Goal: Information Seeking & Learning: Compare options

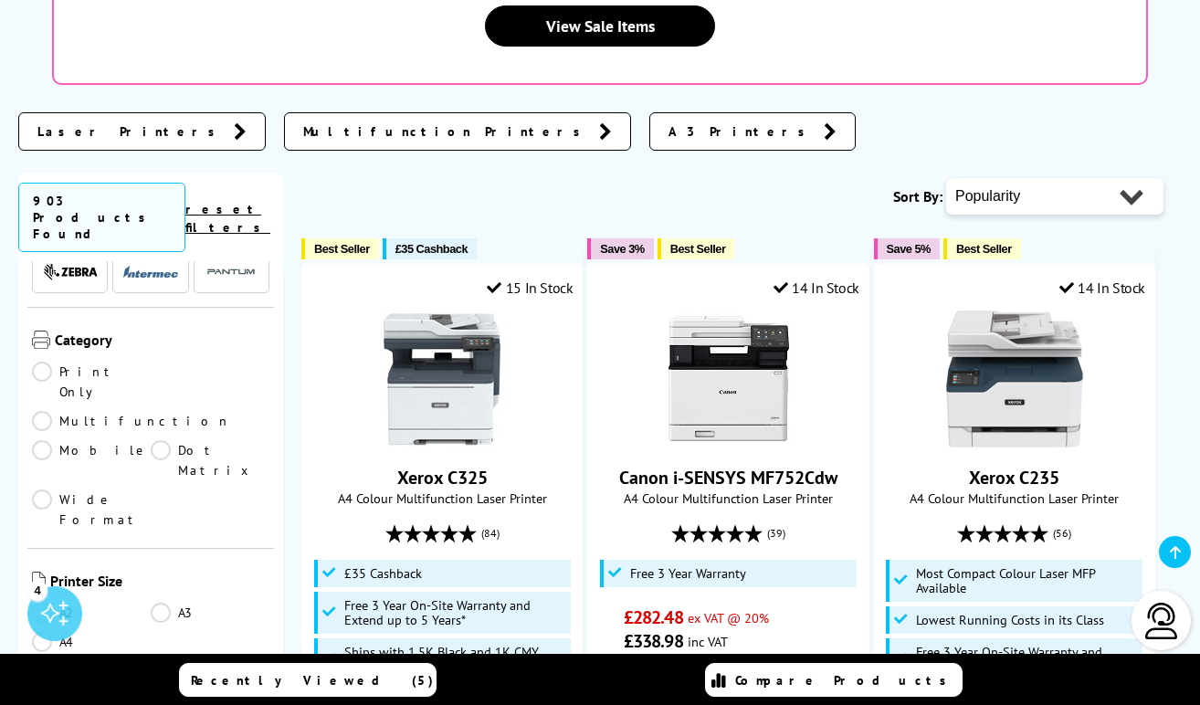
scroll to position [183, 0]
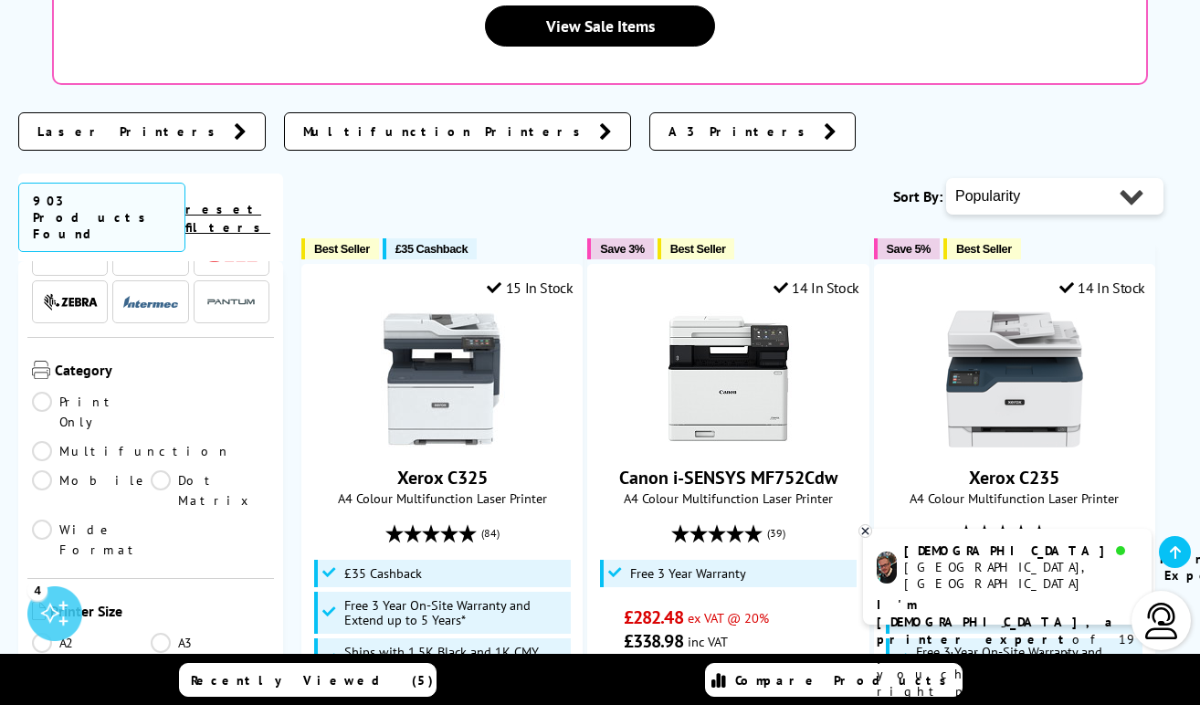
click at [163, 441] on link "Multifunction" at bounding box center [131, 451] width 199 height 20
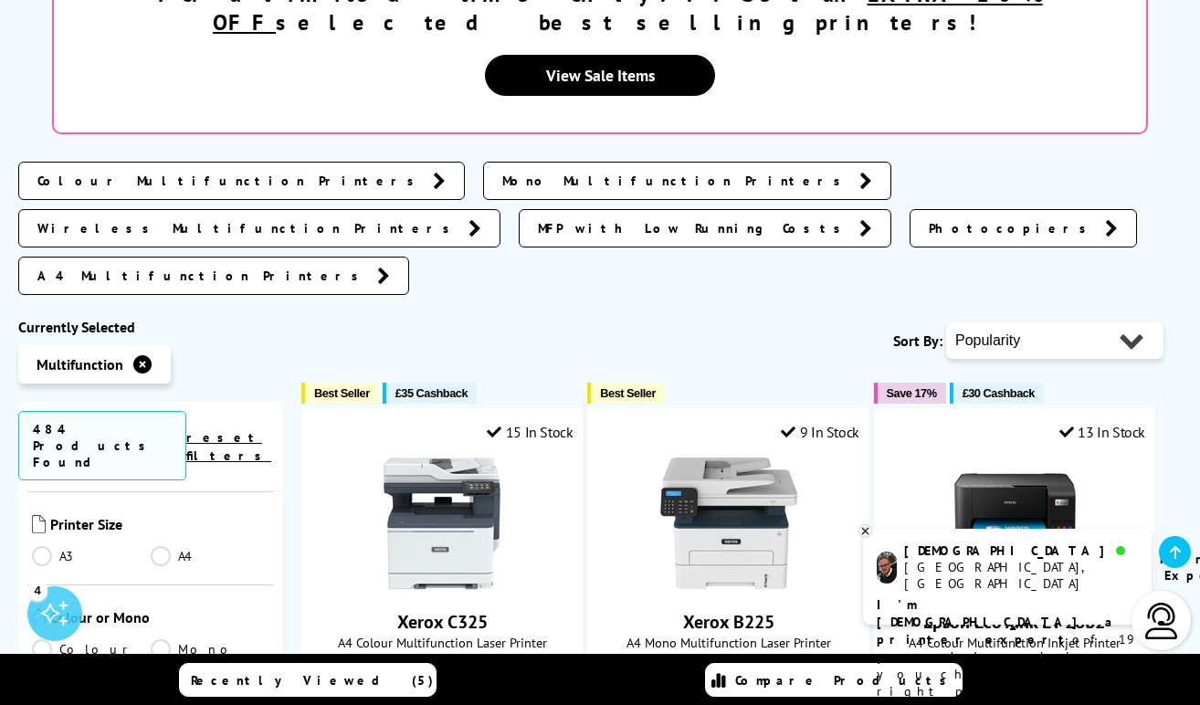
scroll to position [457, 0]
click at [38, 633] on link "Colour" at bounding box center [91, 643] width 119 height 20
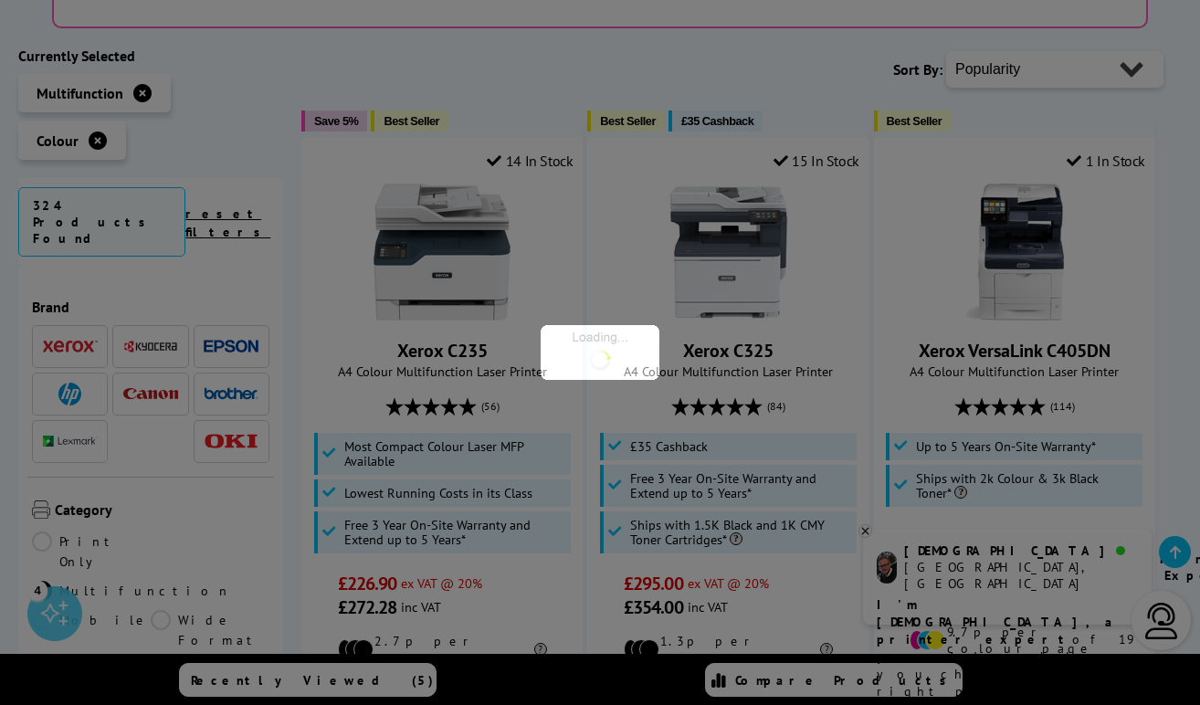
scroll to position [457, 0]
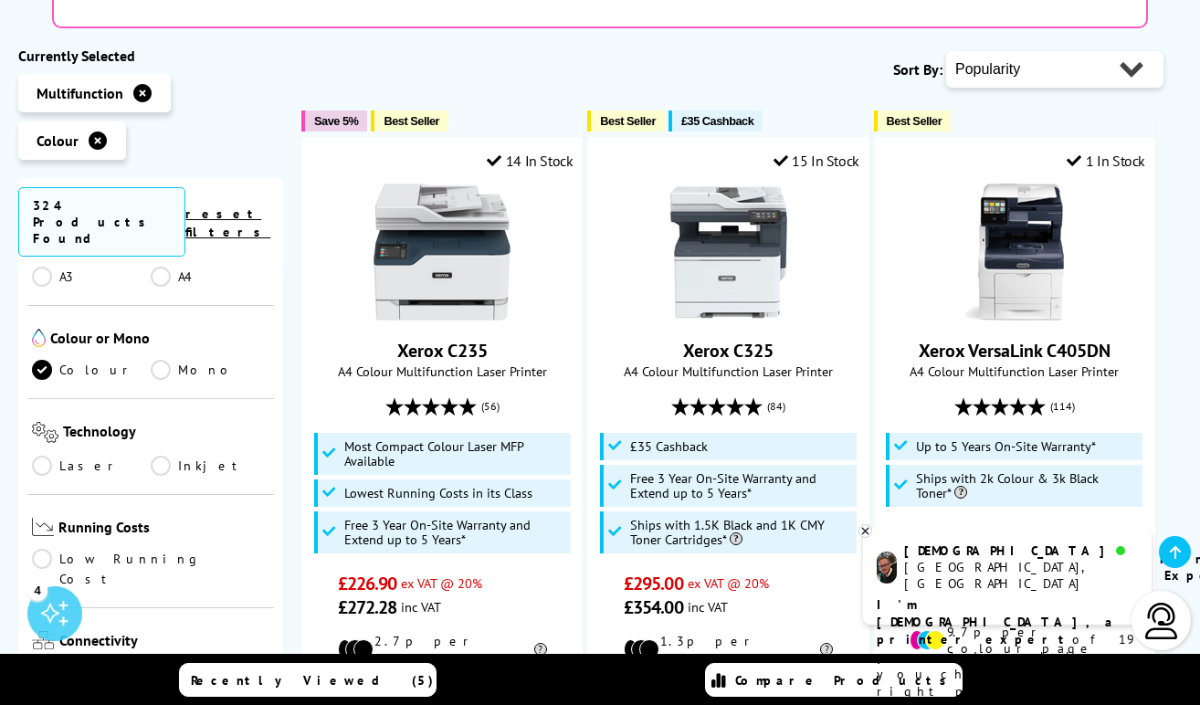
click at [37, 456] on link "Laser" at bounding box center [91, 466] width 119 height 20
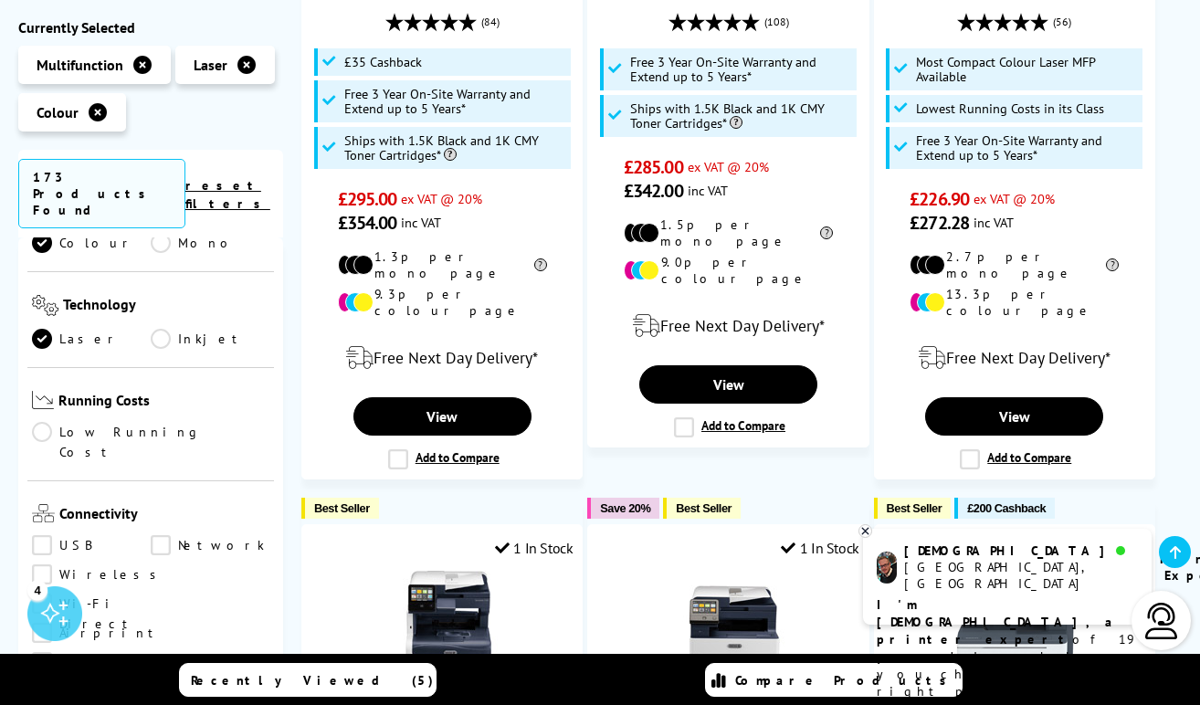
scroll to position [548, 0]
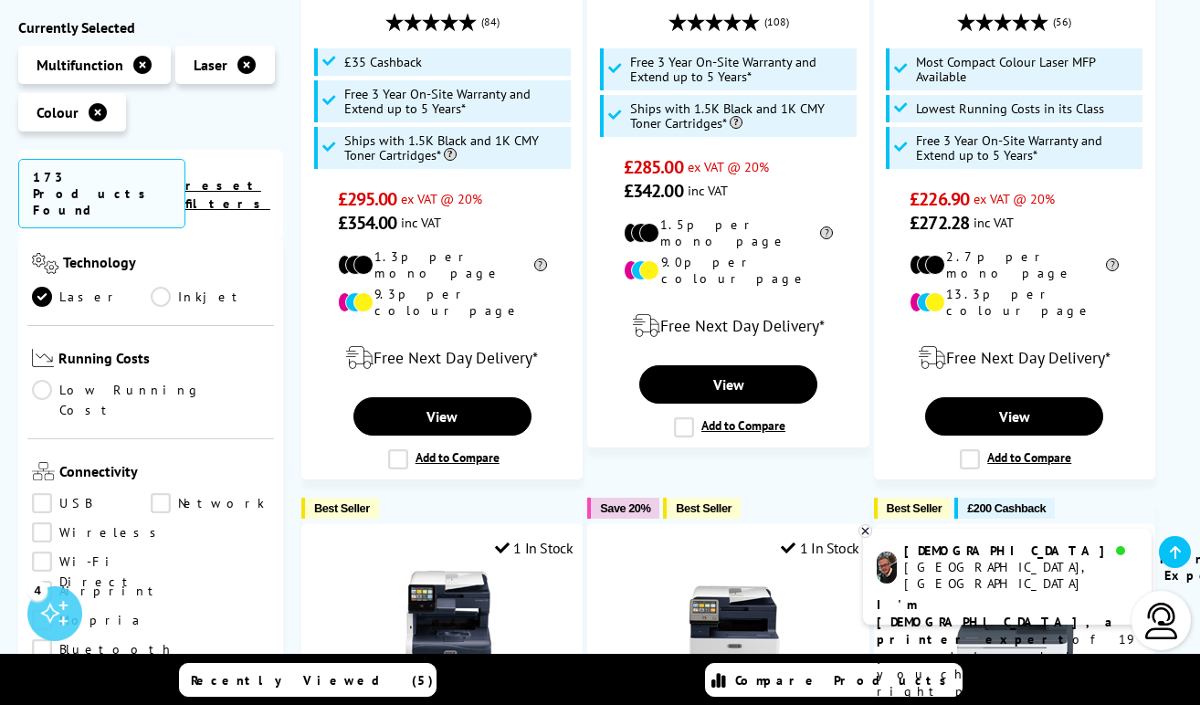
click at [39, 523] on link "Wireless" at bounding box center [99, 533] width 134 height 20
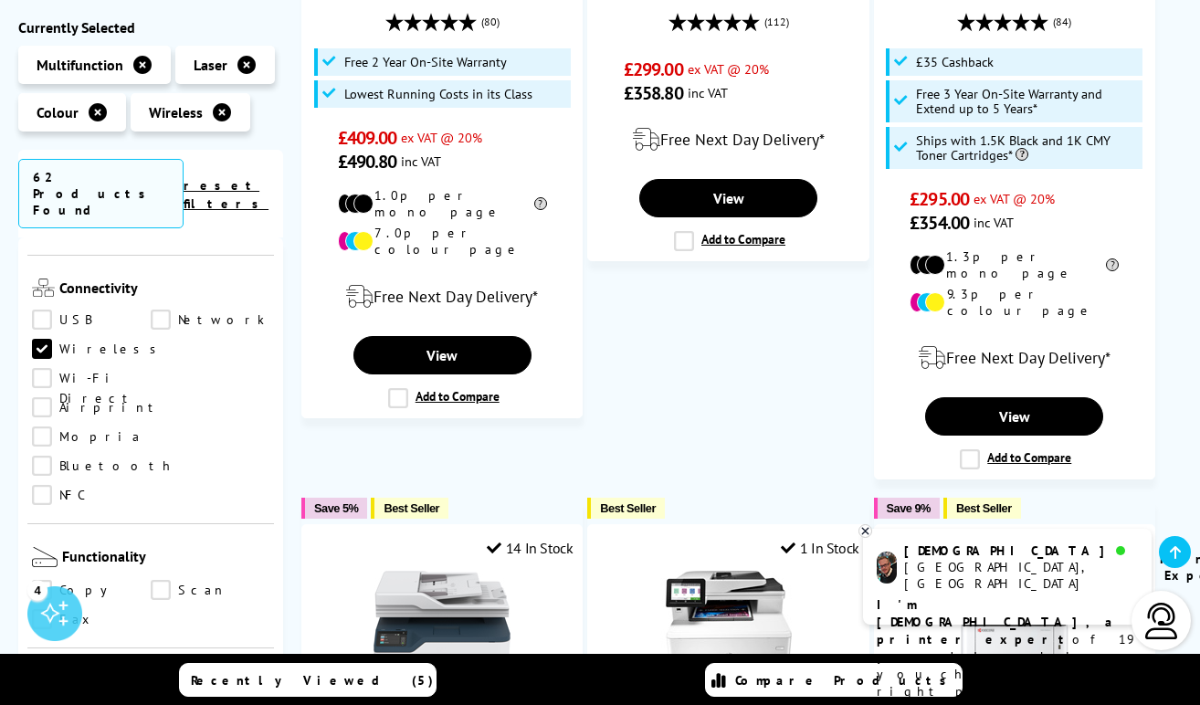
scroll to position [730, 0]
click at [159, 582] on link "Scan" at bounding box center [210, 592] width 119 height 20
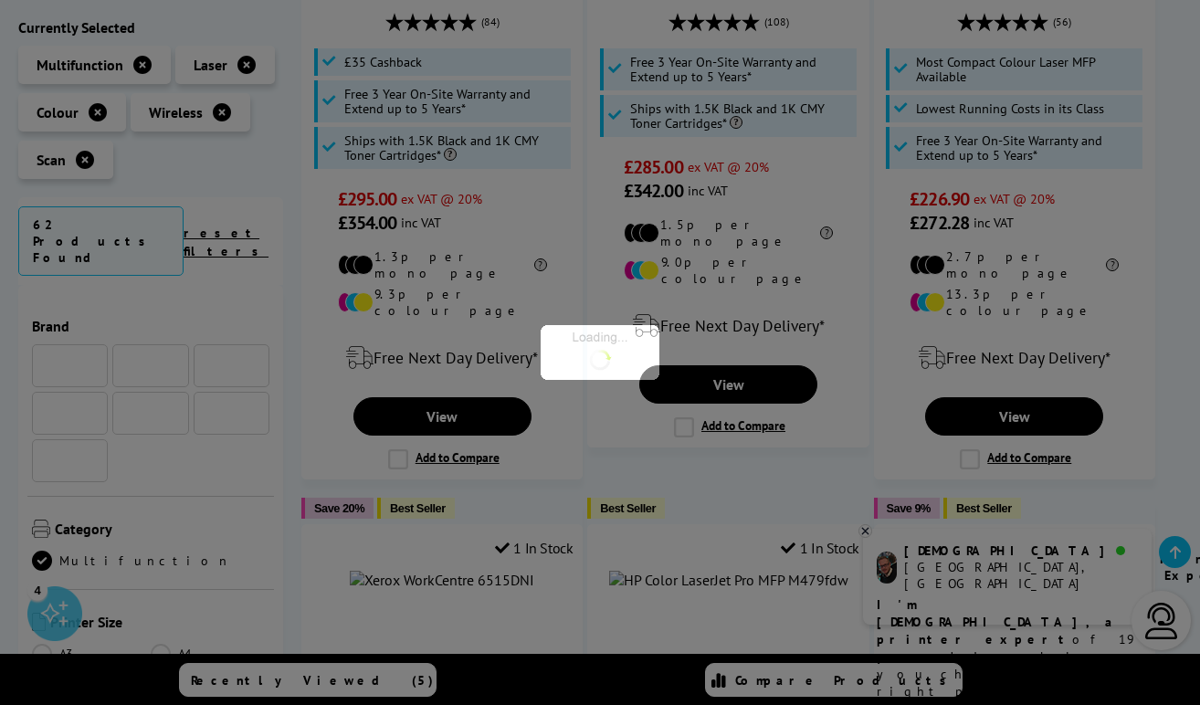
scroll to position [730, 0]
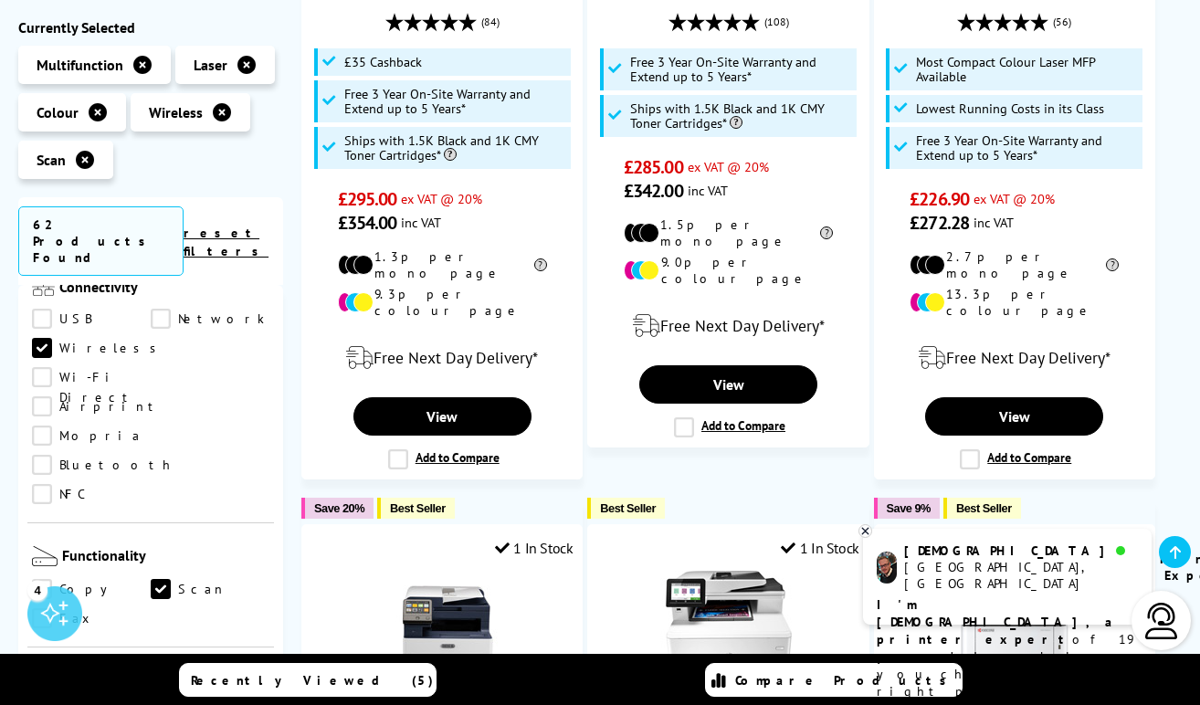
click at [50, 580] on link "Copy" at bounding box center [91, 590] width 119 height 20
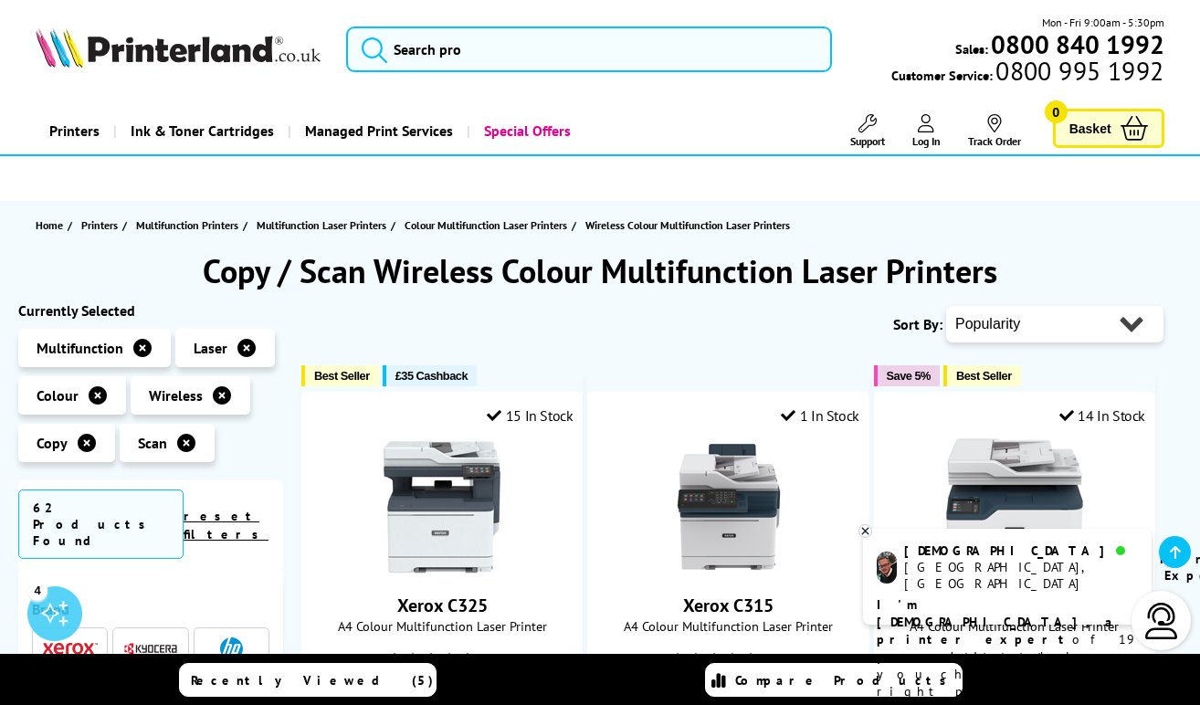
scroll to position [365, 0]
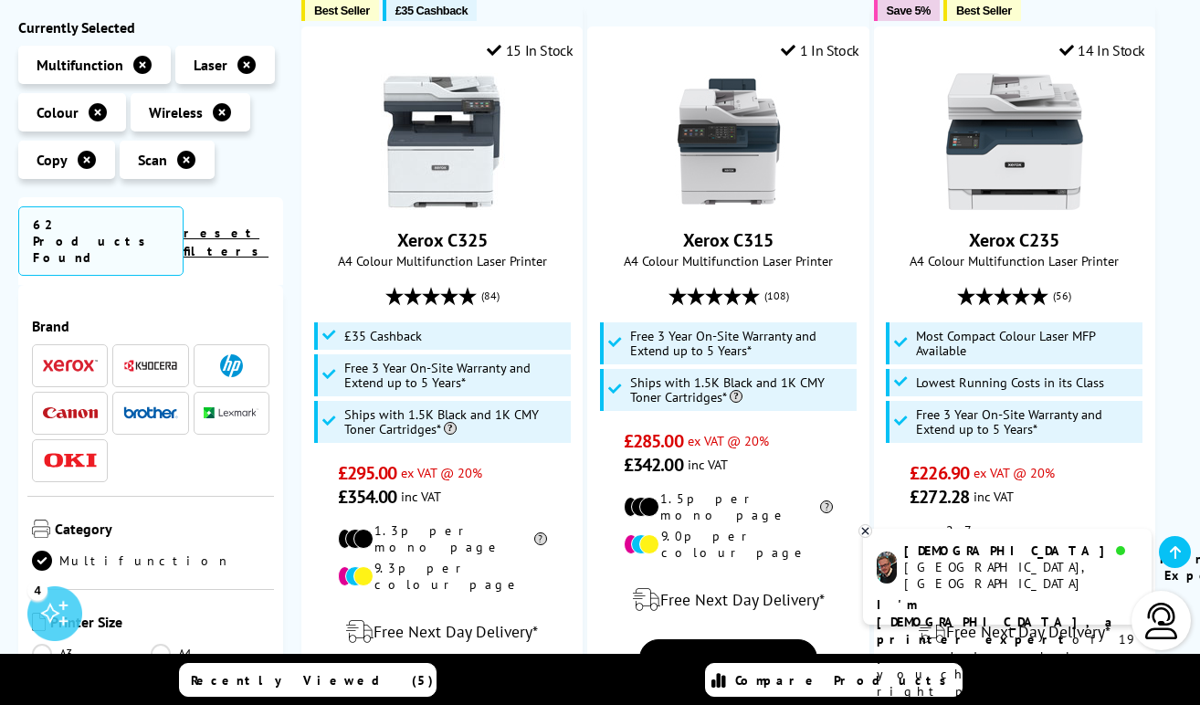
click at [149, 402] on span at bounding box center [150, 413] width 55 height 23
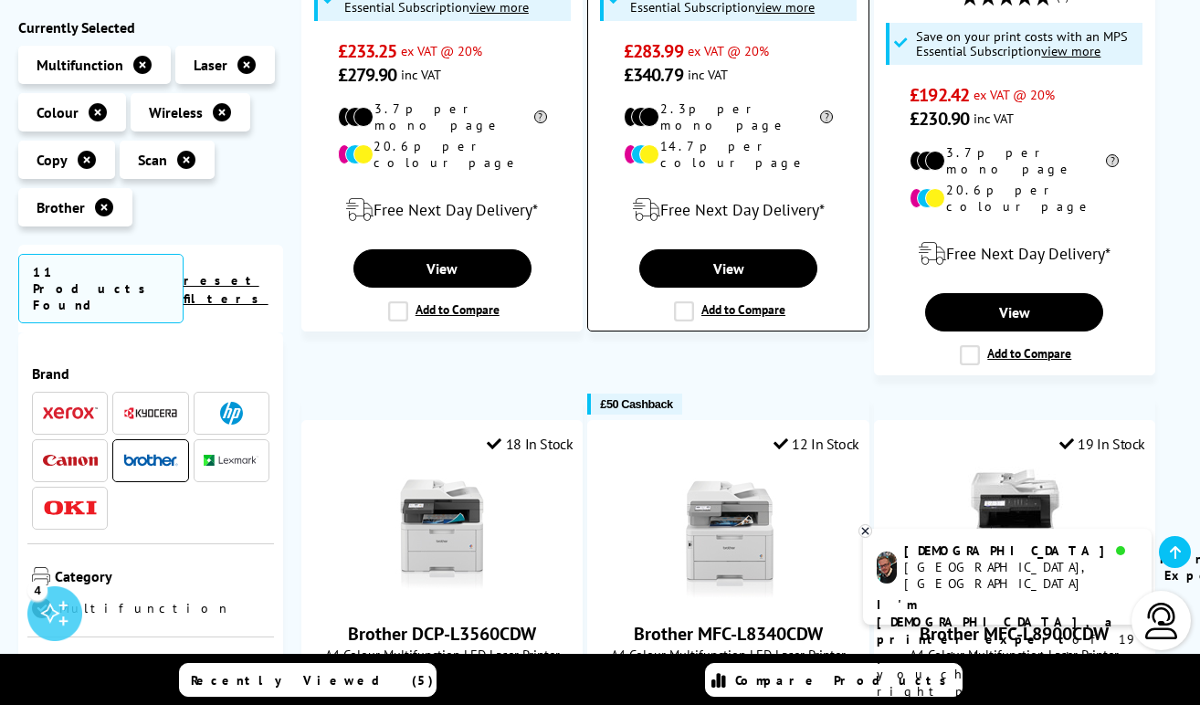
scroll to position [1004, 0]
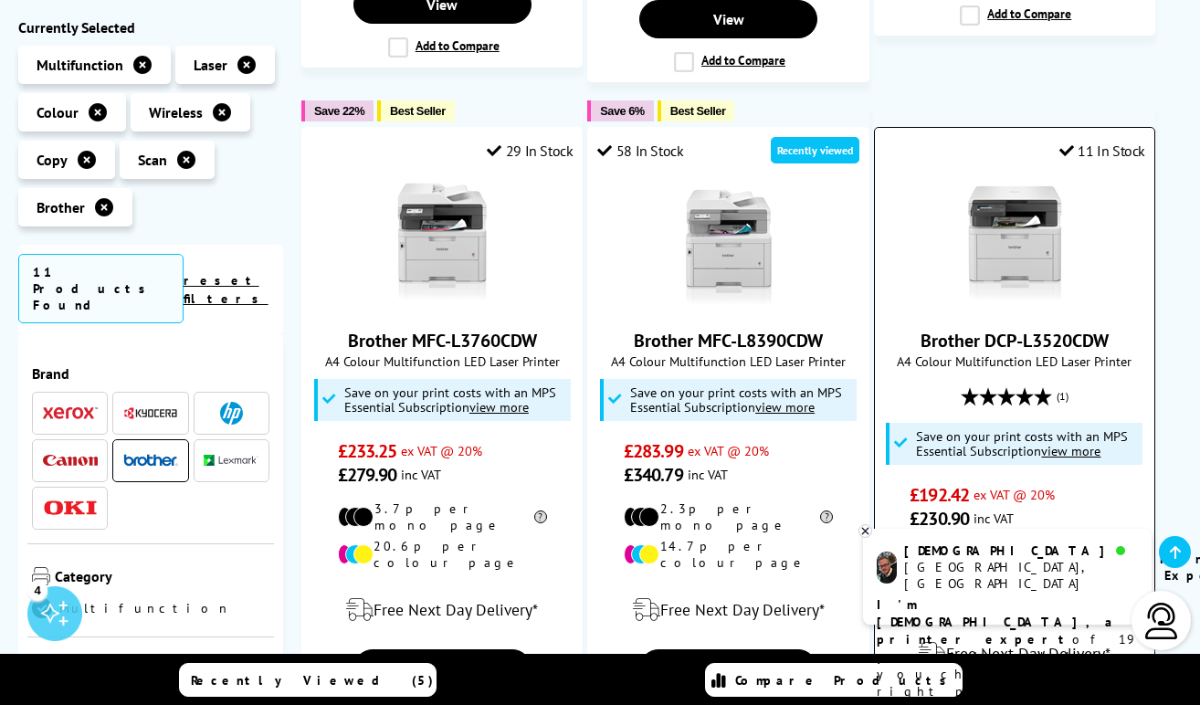
click at [990, 329] on link "Brother DCP-L3520CDW" at bounding box center [1014, 341] width 188 height 24
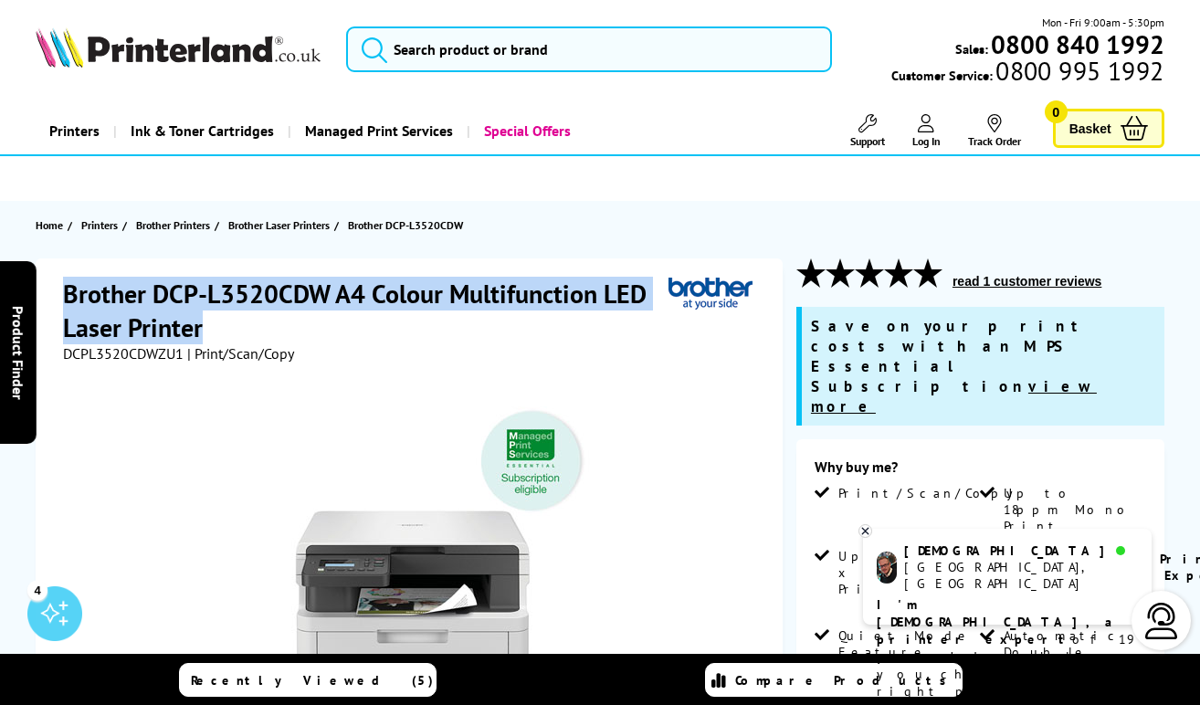
drag, startPoint x: 211, startPoint y: 331, endPoint x: 62, endPoint y: 298, distance: 152.6
click at [62, 298] on div "Brother DCP-L3520CDW A4 Colour Multifunction LED Laser Printer DCPL3520CDWZU1 |…" at bounding box center [409, 666] width 747 height 817
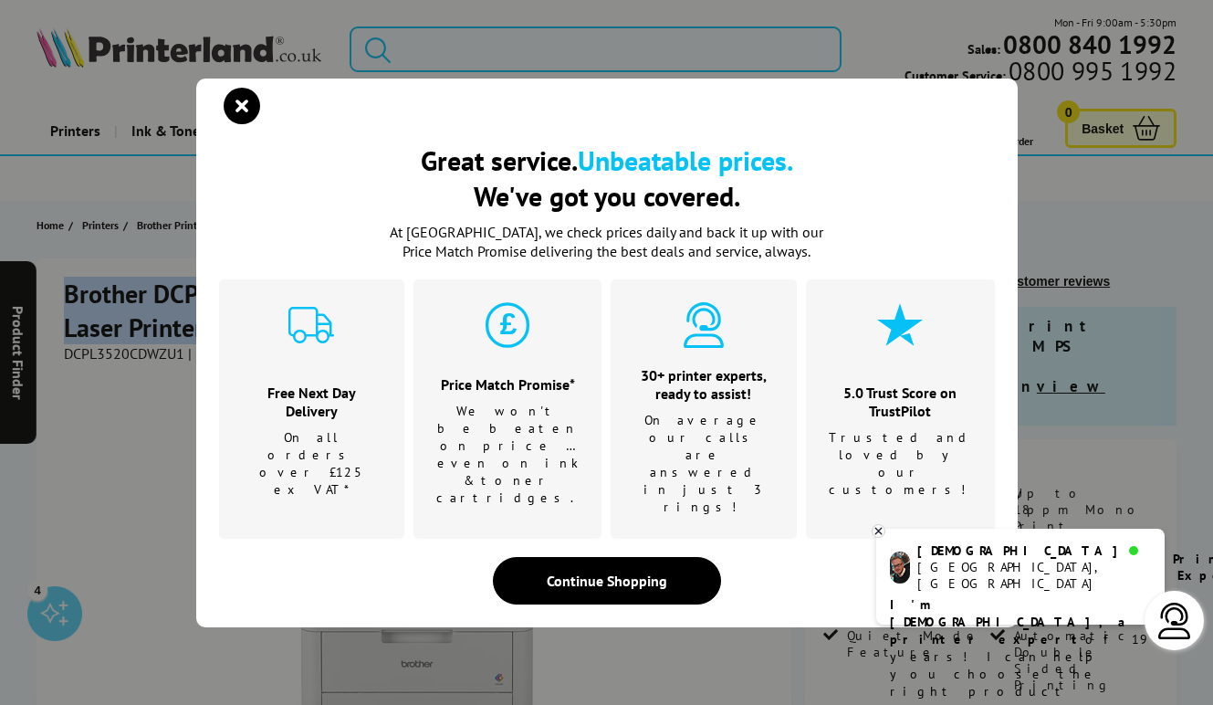
drag, startPoint x: 115, startPoint y: 293, endPoint x: 242, endPoint y: 143, distance: 196.3
click at [242, 124] on icon "close modal" at bounding box center [242, 106] width 37 height 37
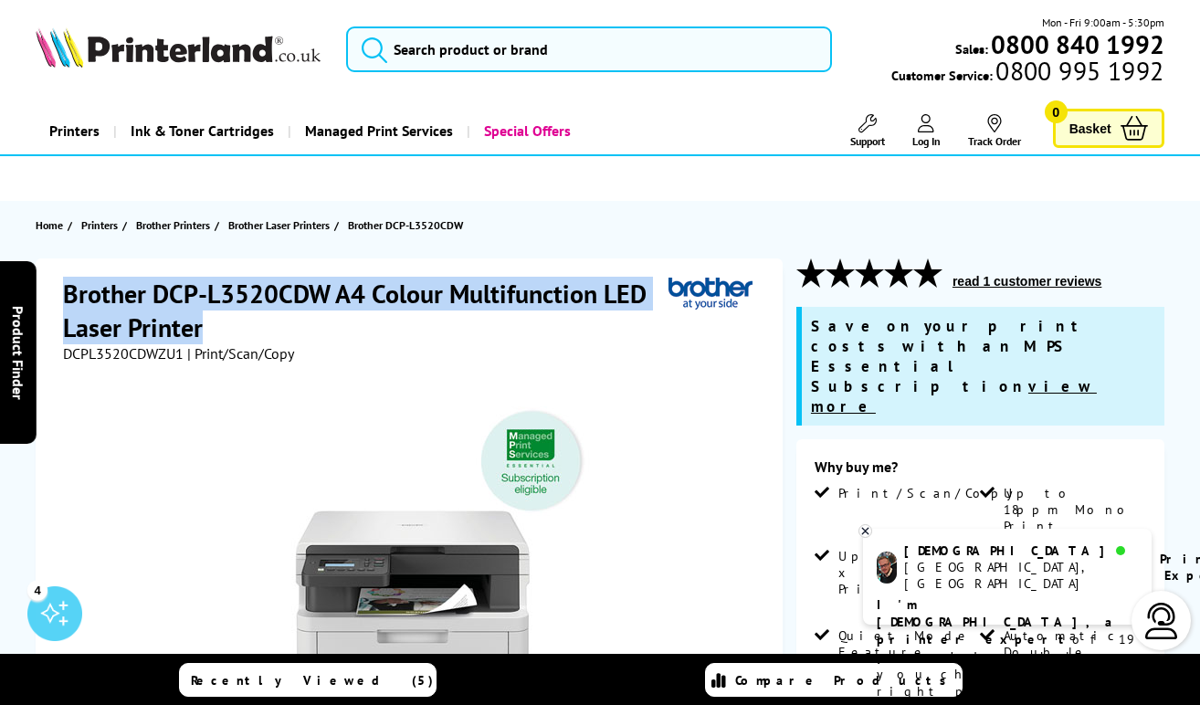
copy h1 "Brother DCP-L3520CDW A4 Colour Multifunction LED Laser Printer"
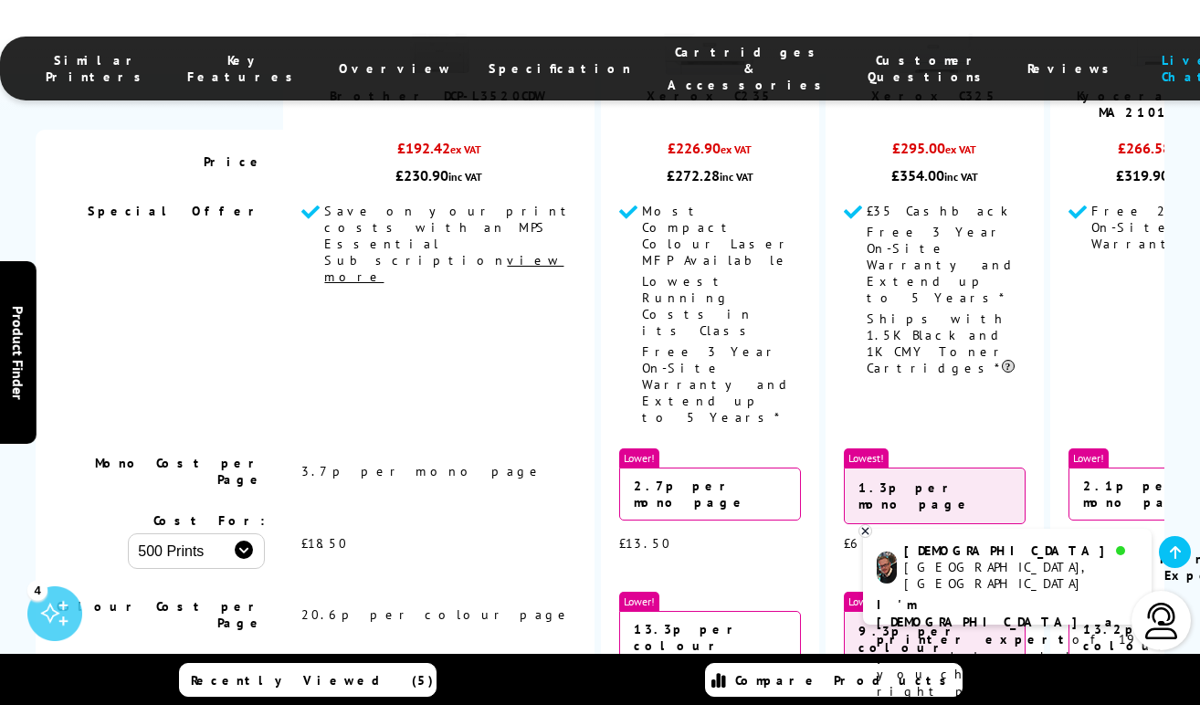
scroll to position [3104, 0]
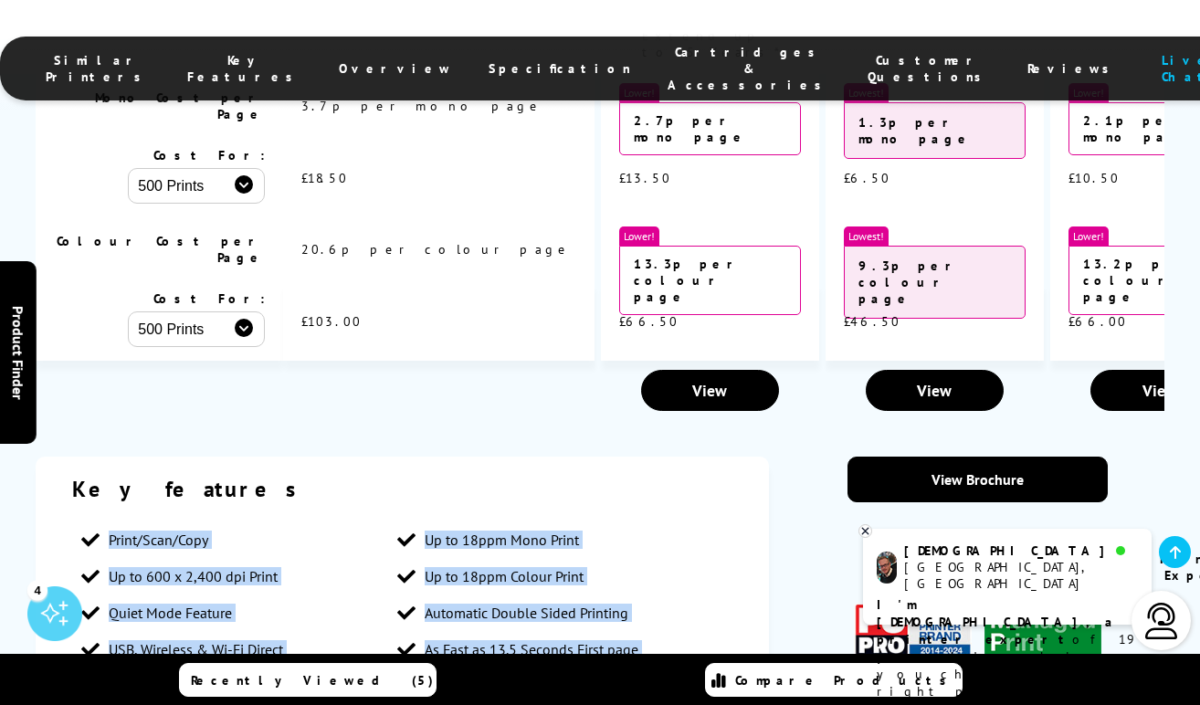
drag, startPoint x: 275, startPoint y: 411, endPoint x: 78, endPoint y: 124, distance: 348.0
click at [78, 521] on ul "Print/Scan/Copy Up to 18ppm Mono Print Up to 600 x 2,400 dpi Print Up to 18ppm …" at bounding box center [402, 685] width 660 height 329
copy ul "Print/Scan/Copy Up to 18ppm Mono Print Up to 600 x 2,400 dpi Print Up to 18ppm …"
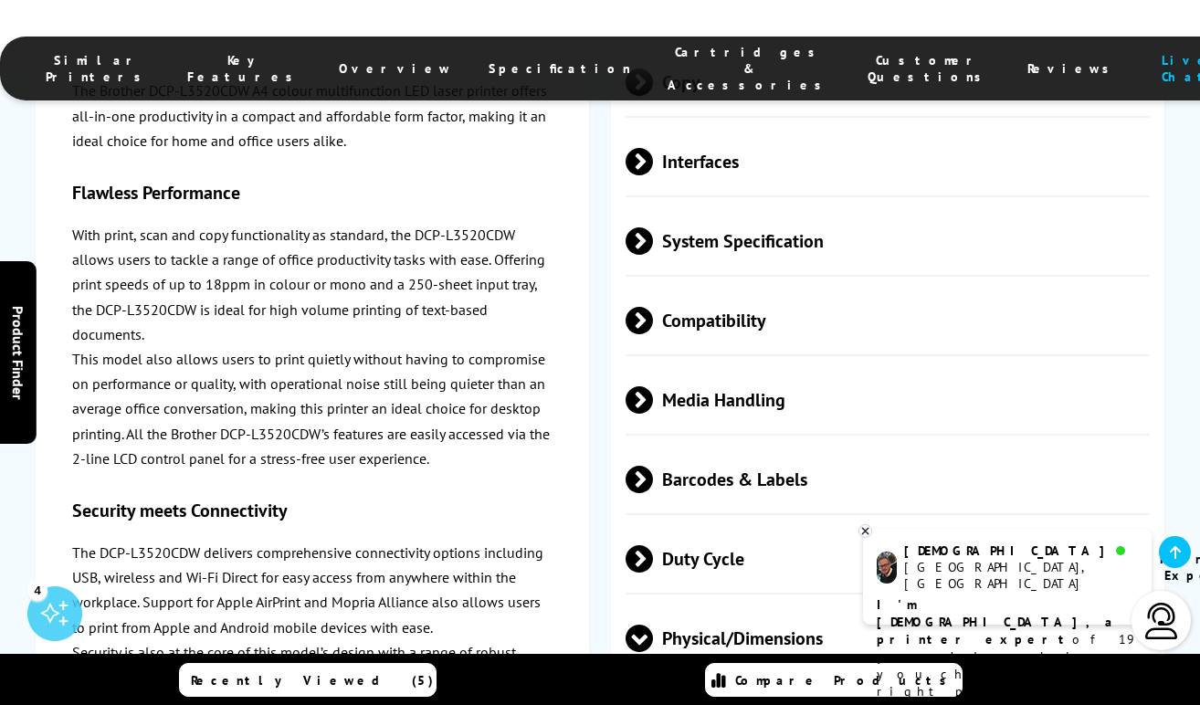
scroll to position [5661, 0]
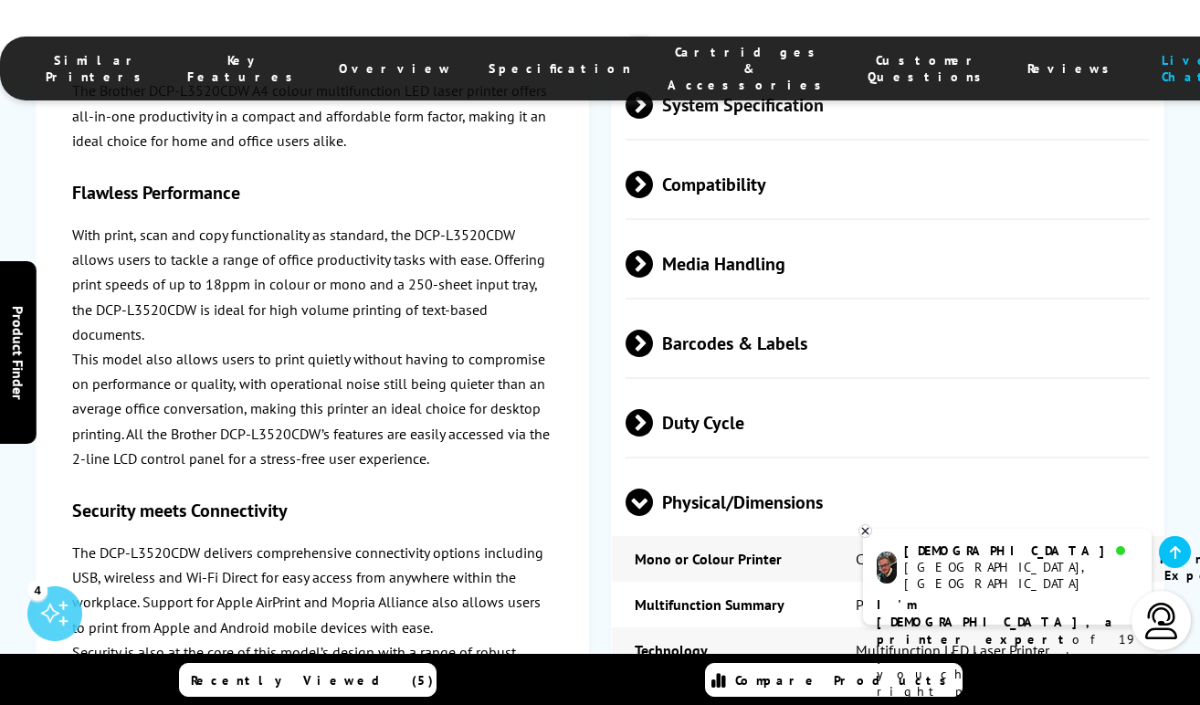
drag, startPoint x: 782, startPoint y: 278, endPoint x: 626, endPoint y: 274, distance: 156.2
copy tr "Dimensions 410mm (W) x 444mm (D) x 355mm (H) - 18.6kg"
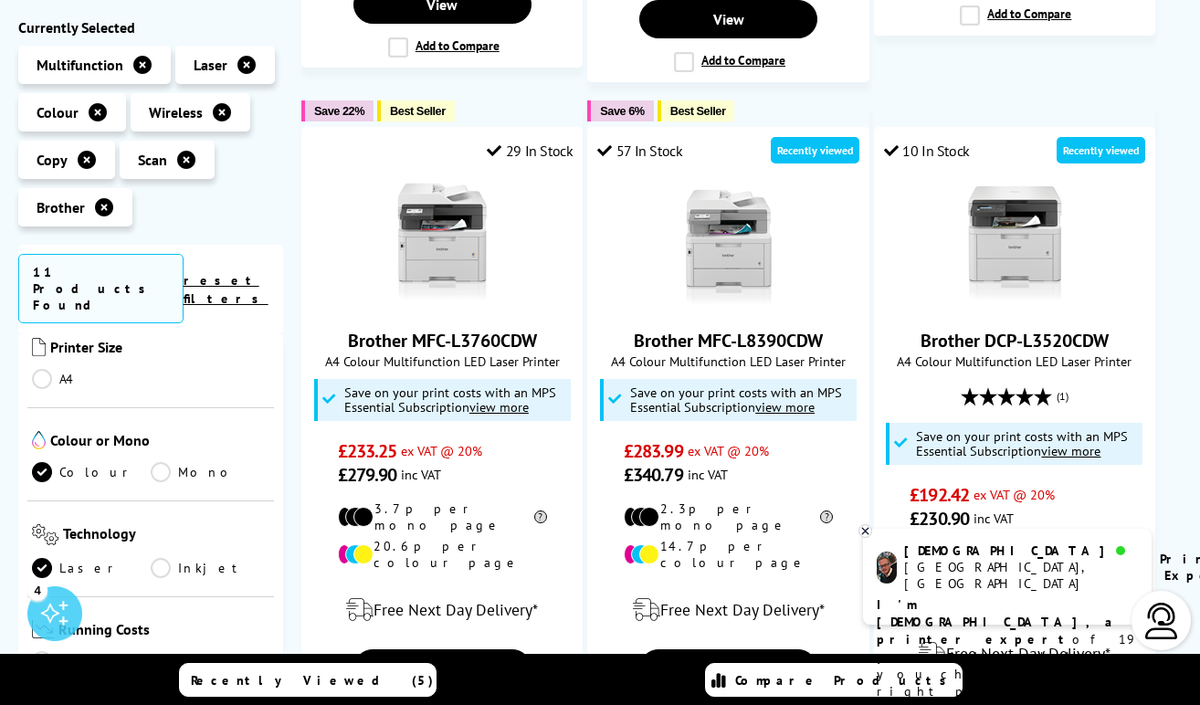
scroll to position [365, 0]
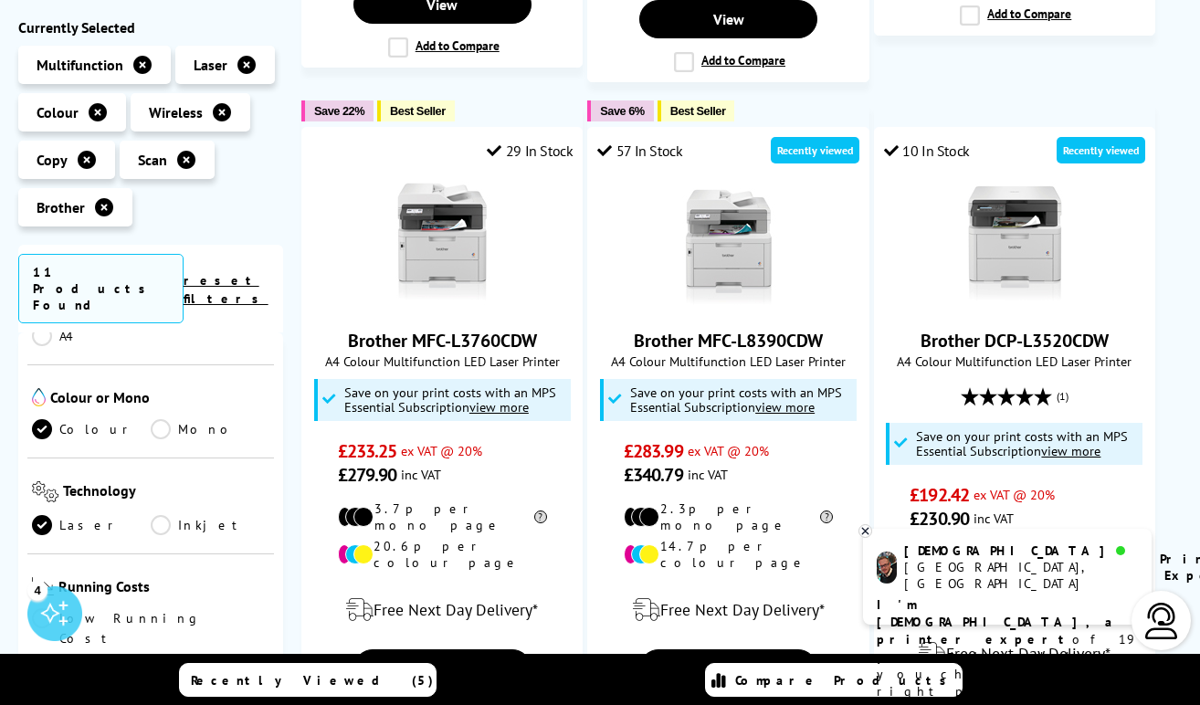
click at [36, 515] on link "Laser" at bounding box center [91, 525] width 119 height 20
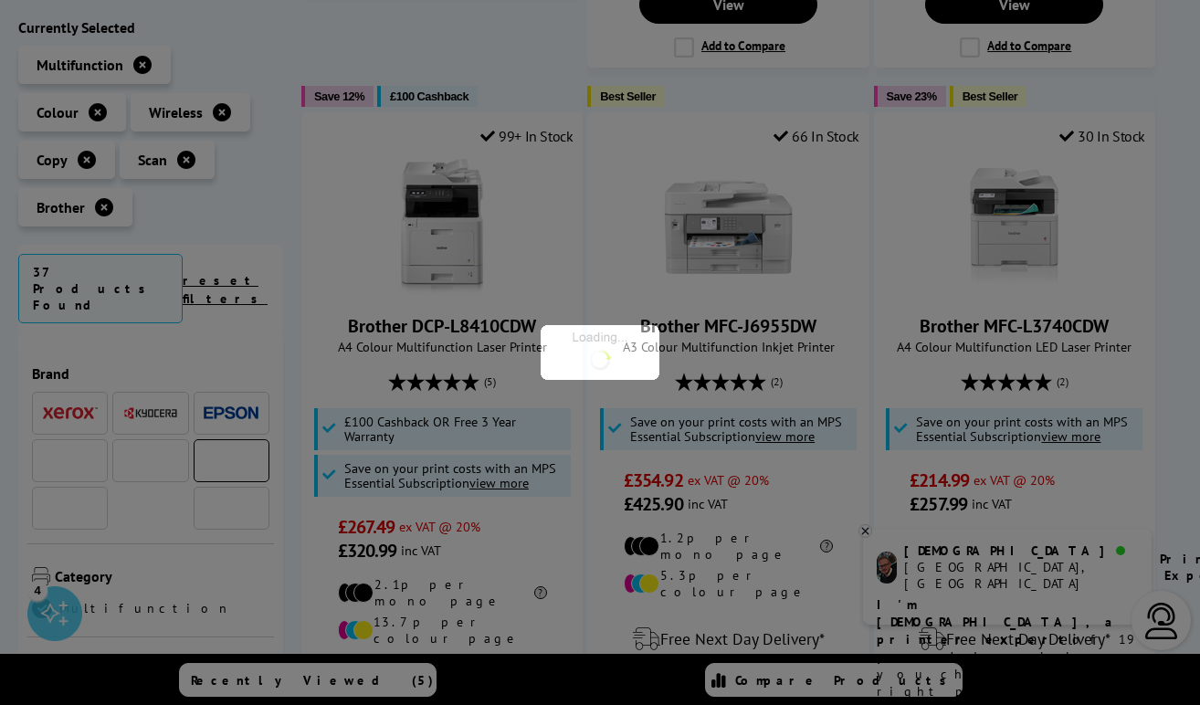
scroll to position [365, 0]
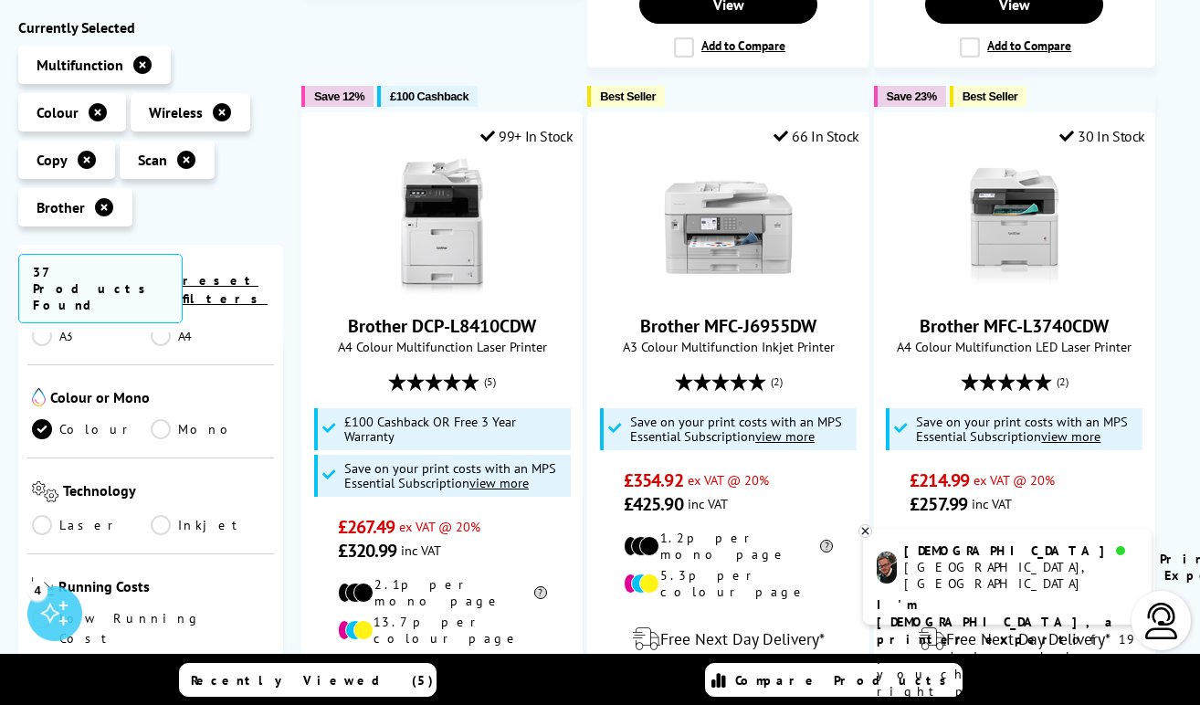
click at [159, 515] on link "Inkjet" at bounding box center [210, 525] width 119 height 20
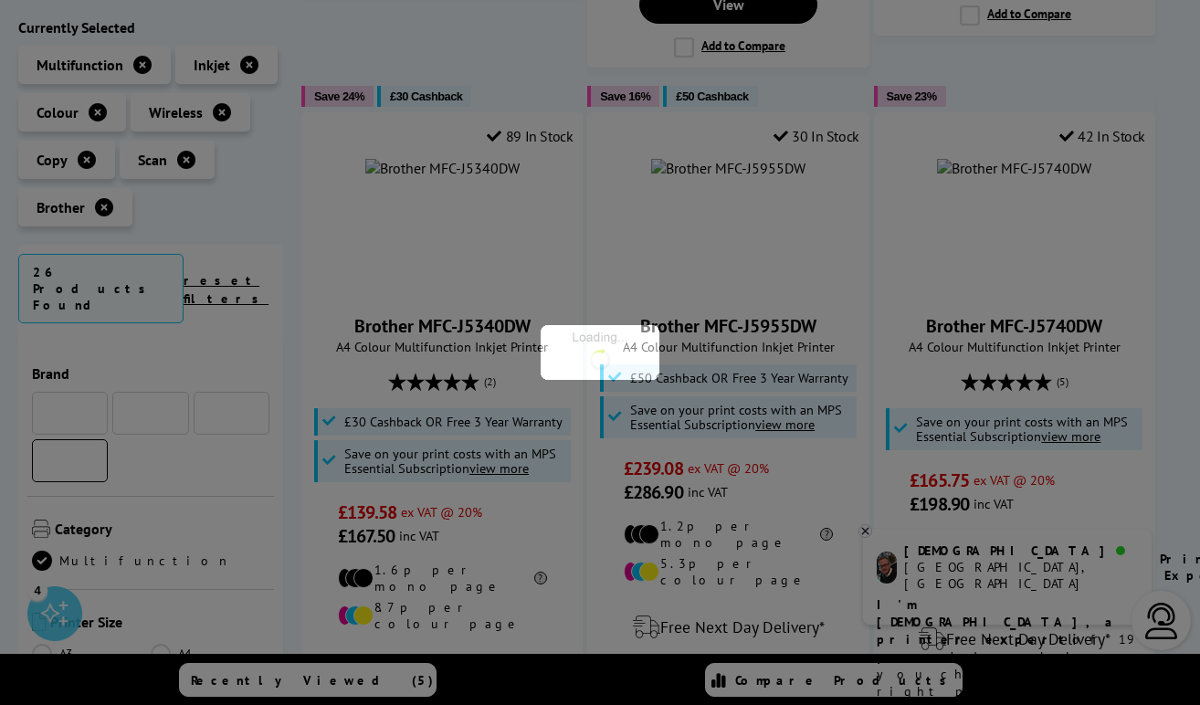
scroll to position [365, 0]
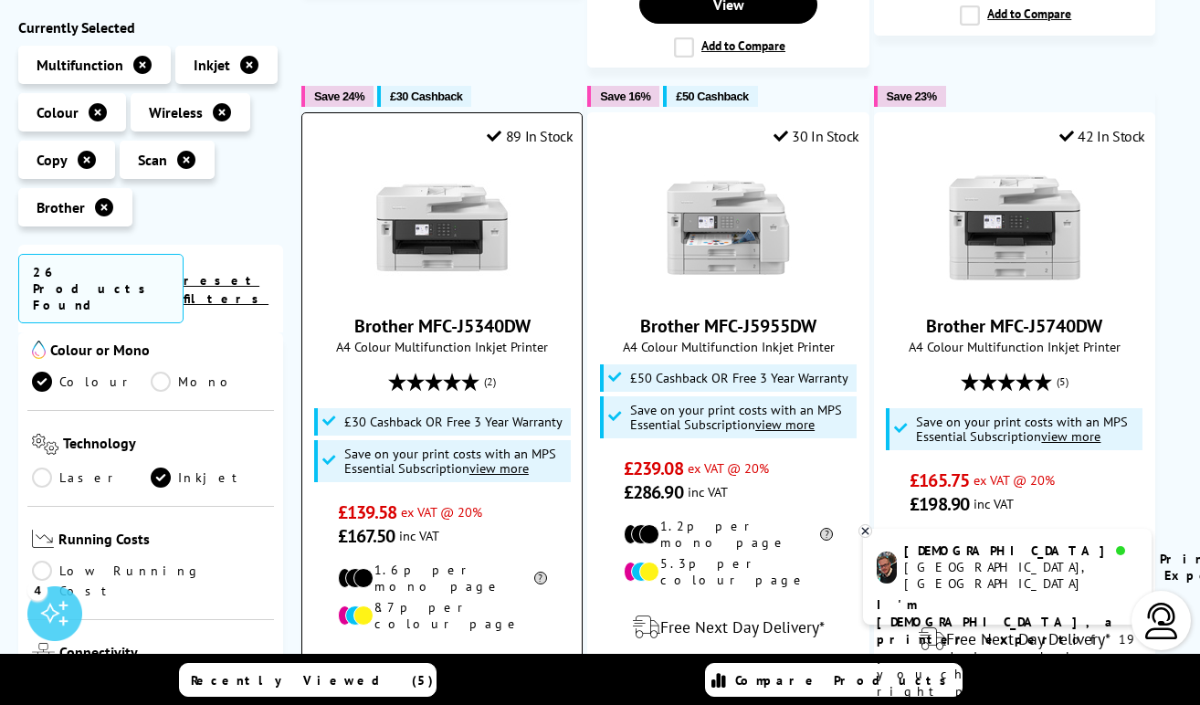
click at [499, 314] on link "Brother MFC-J5340DW" at bounding box center [442, 326] width 176 height 24
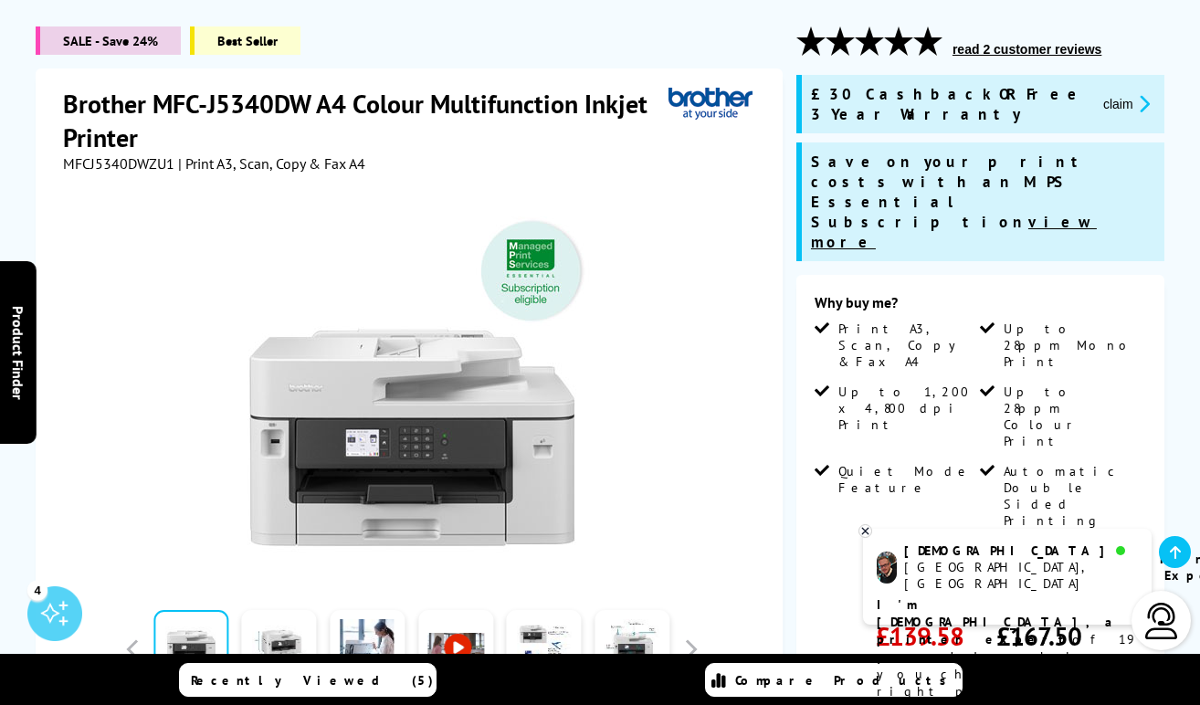
scroll to position [91, 0]
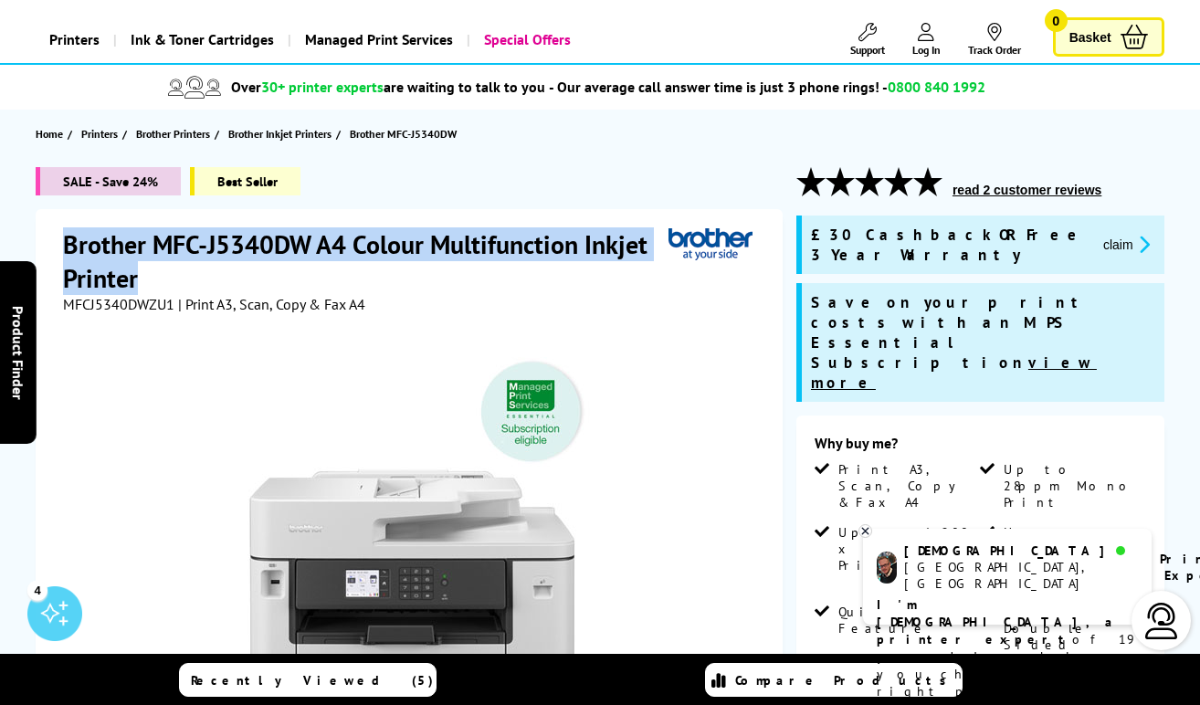
drag, startPoint x: 110, startPoint y: 274, endPoint x: 58, endPoint y: 244, distance: 59.3
click at [58, 244] on div "Brother MFC-J5340DW A4 Colour Multifunction Inkjet Printer MFCJ5340DWZU1 | Prin…" at bounding box center [409, 617] width 747 height 817
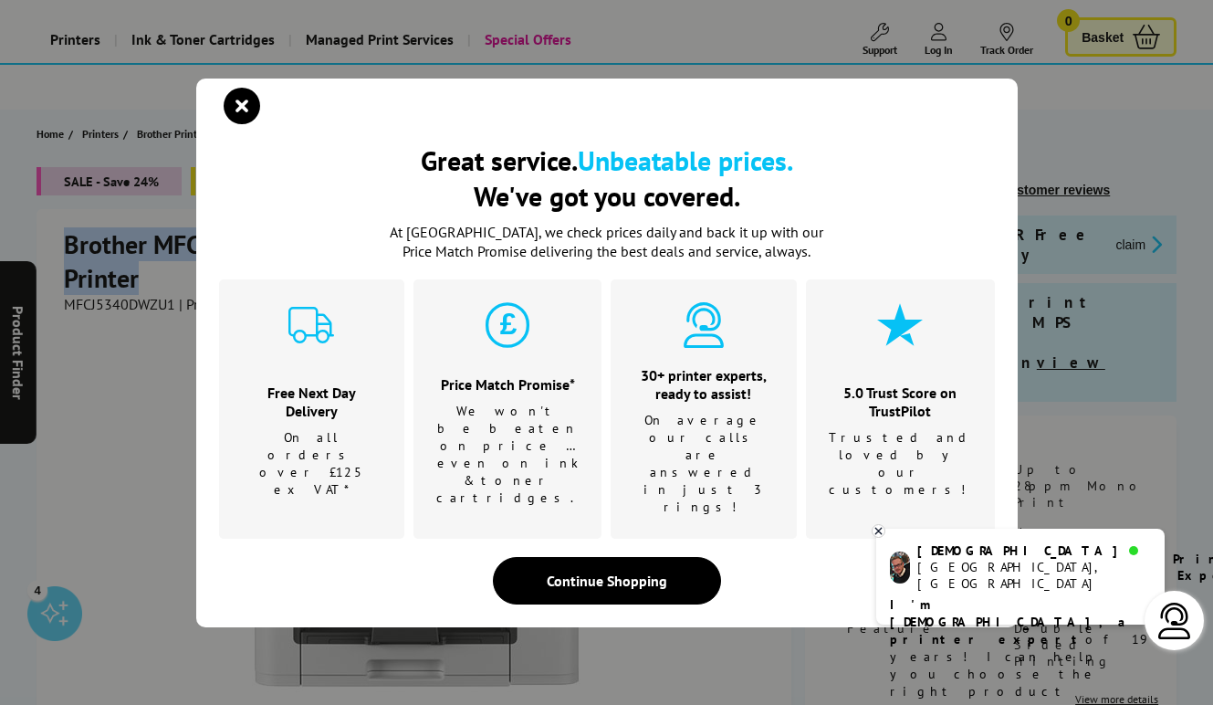
drag, startPoint x: 88, startPoint y: 247, endPoint x: 233, endPoint y: 150, distance: 174.5
click at [232, 124] on icon "close modal" at bounding box center [242, 106] width 37 height 37
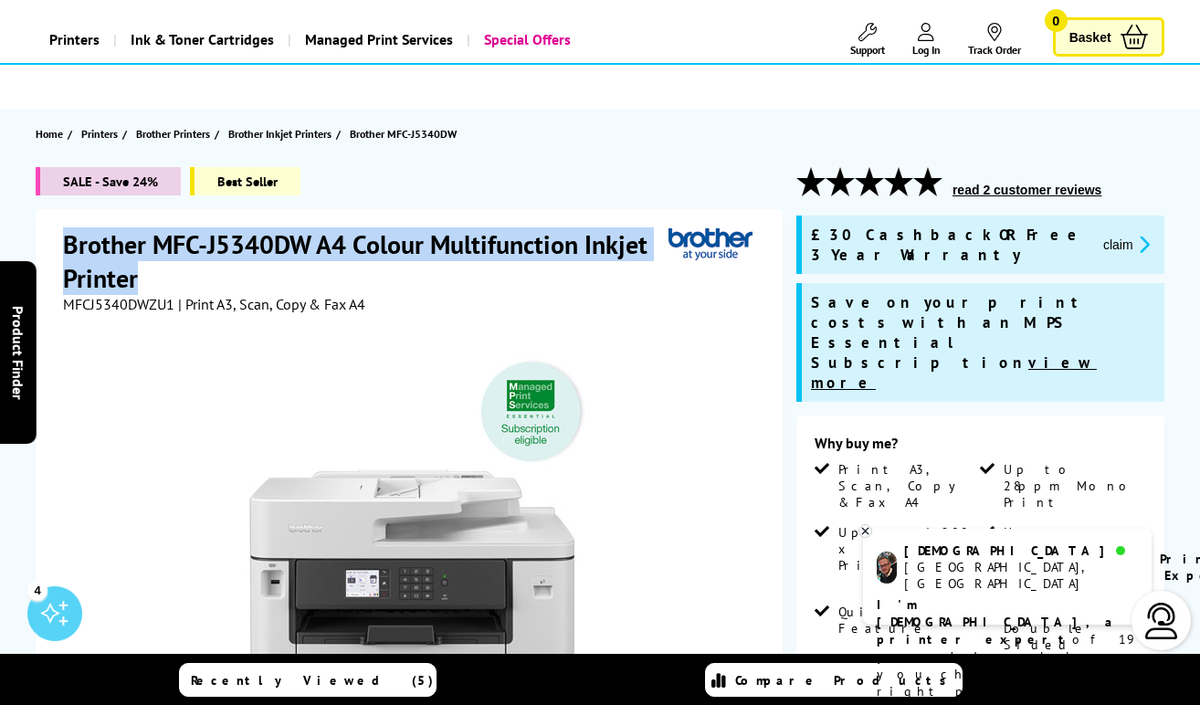
copy h1 "Brother MFC-J5340DW A4 Colour Multifunction Inkjet Printer"
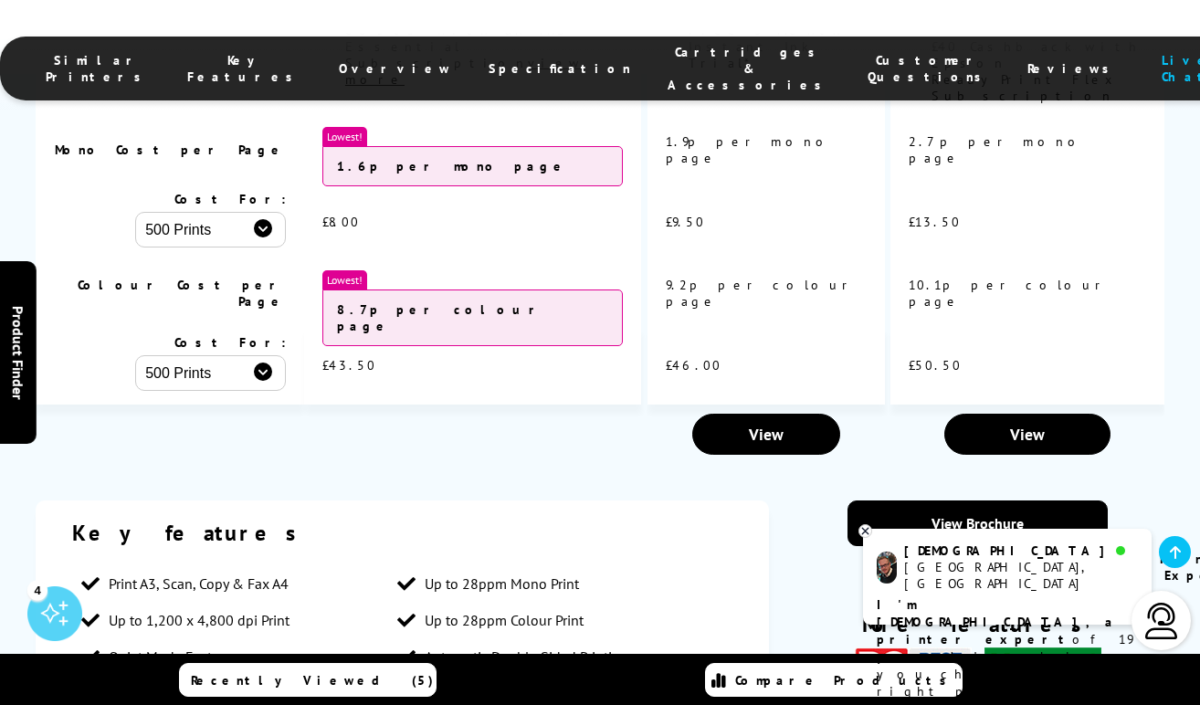
scroll to position [3104, 0]
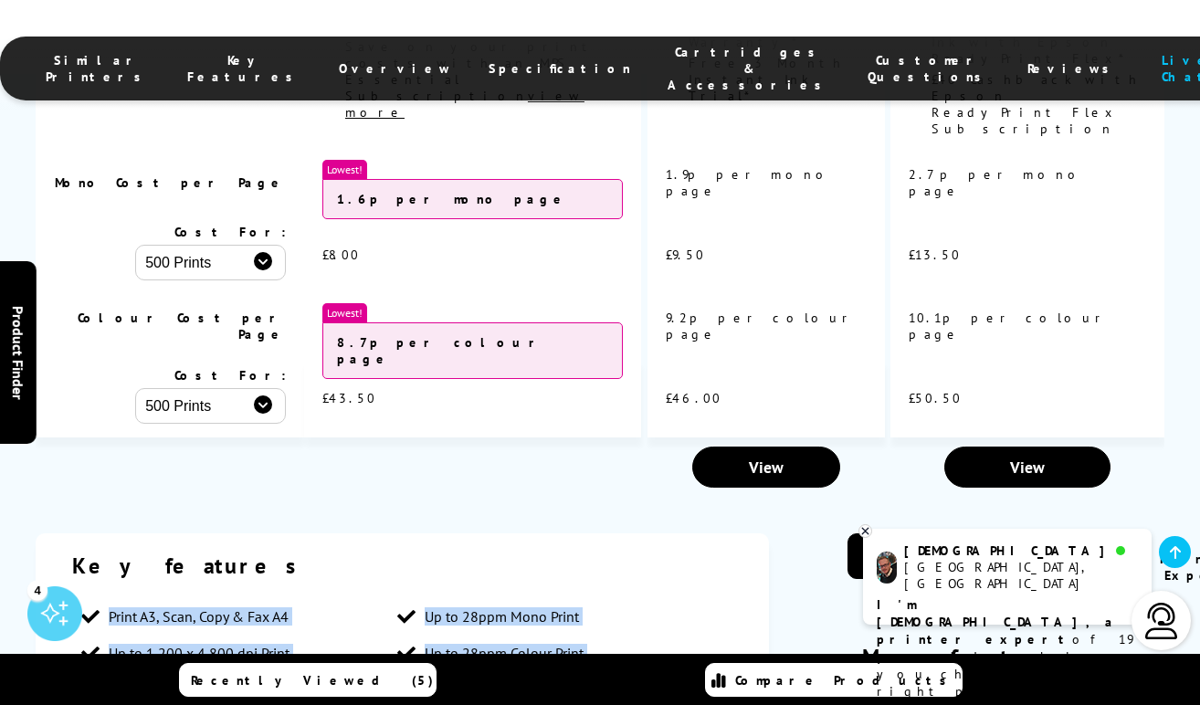
drag, startPoint x: 648, startPoint y: 459, endPoint x: 60, endPoint y: 206, distance: 640.1
copy ul "Print A3, Scan, Copy & Fax A4 Up to 28ppm Mono Print Up to 1,200 x 4,800 dpi Pr…"
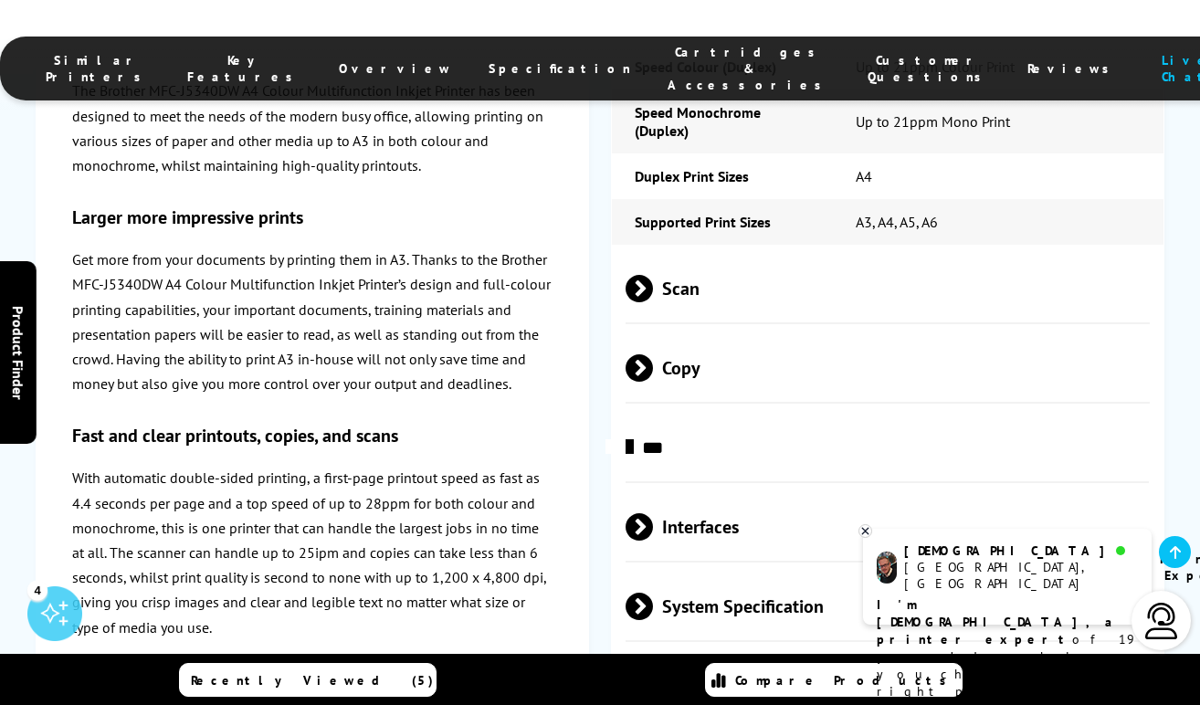
scroll to position [5387, 0]
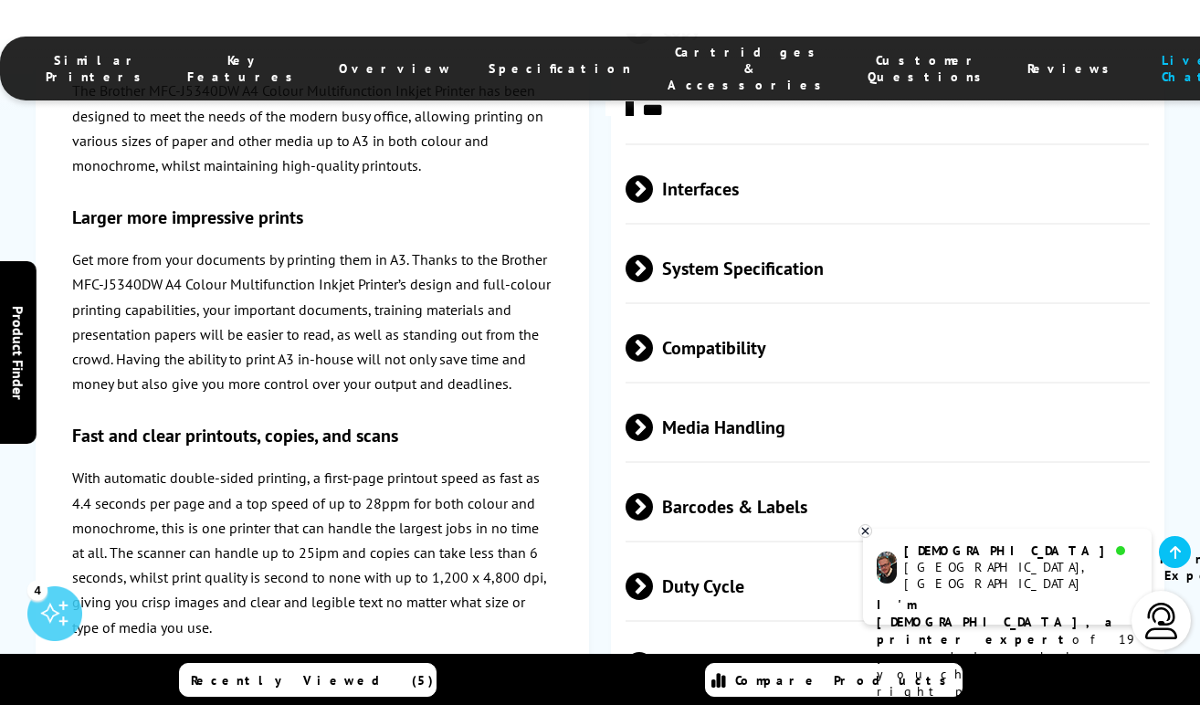
scroll to position [5752, 0]
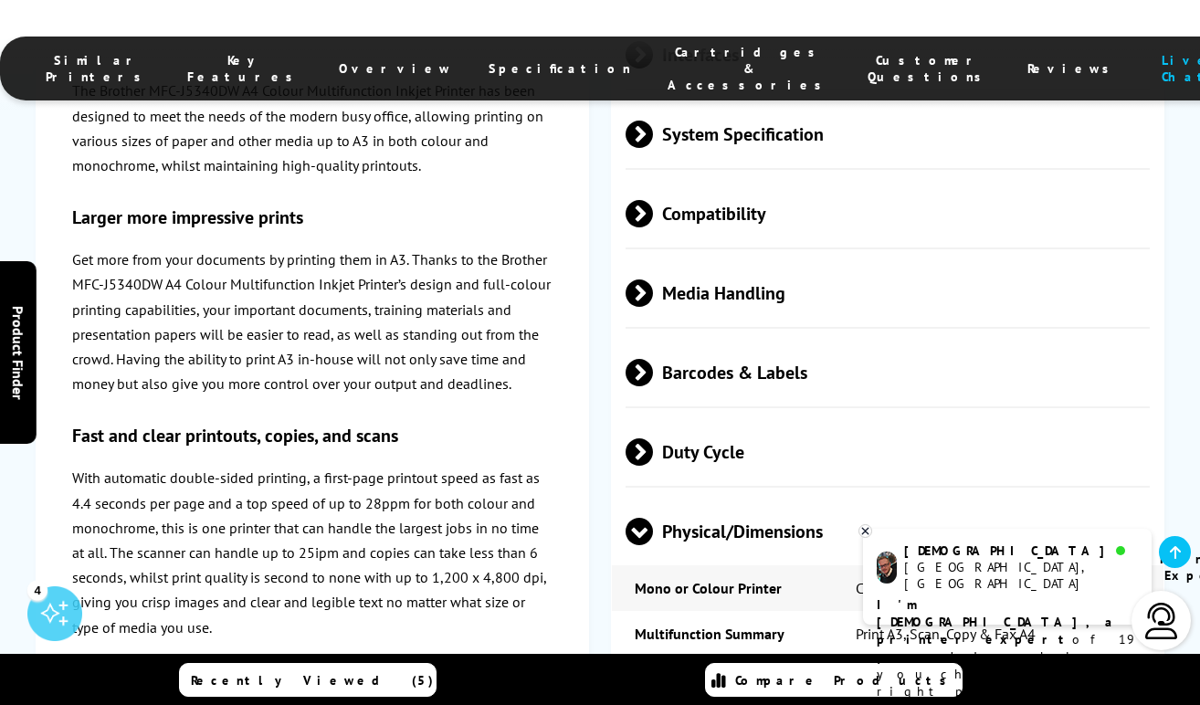
drag, startPoint x: 1153, startPoint y: 313, endPoint x: 626, endPoint y: 322, distance: 526.9
copy tr "Dimensions 530mm (W) x 398mm (D) x 305mm (H) - 17kg"
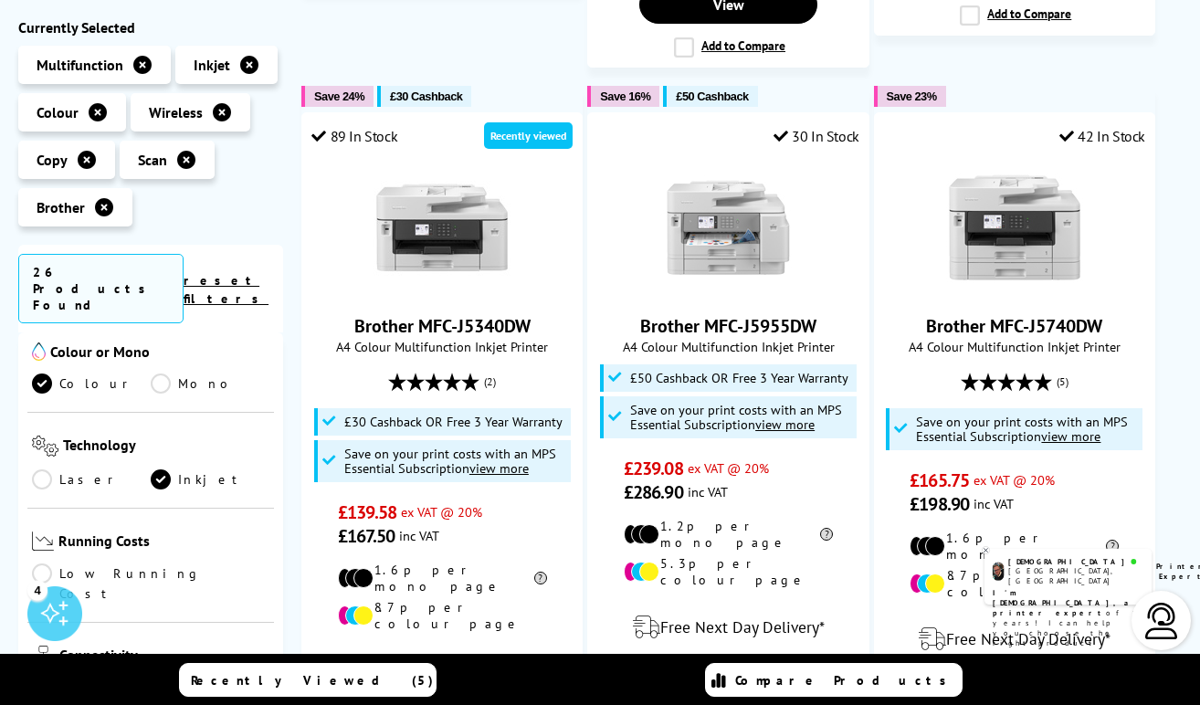
scroll to position [365, 0]
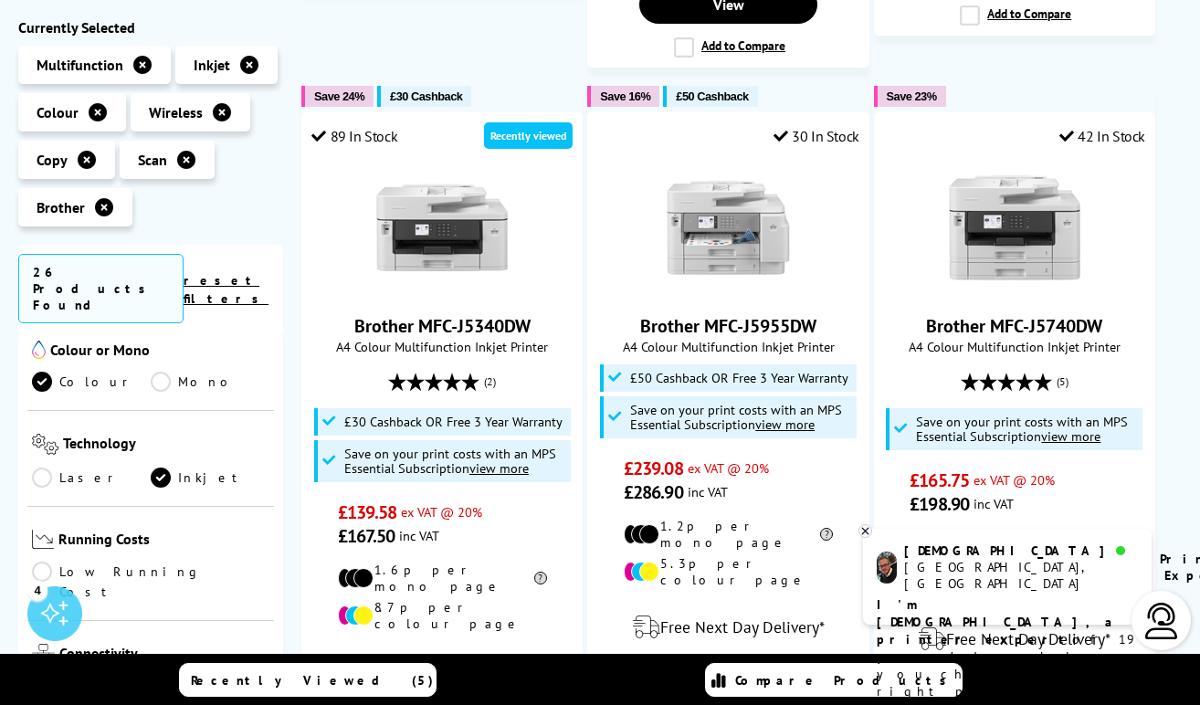
click at [40, 467] on link "Laser" at bounding box center [91, 477] width 119 height 20
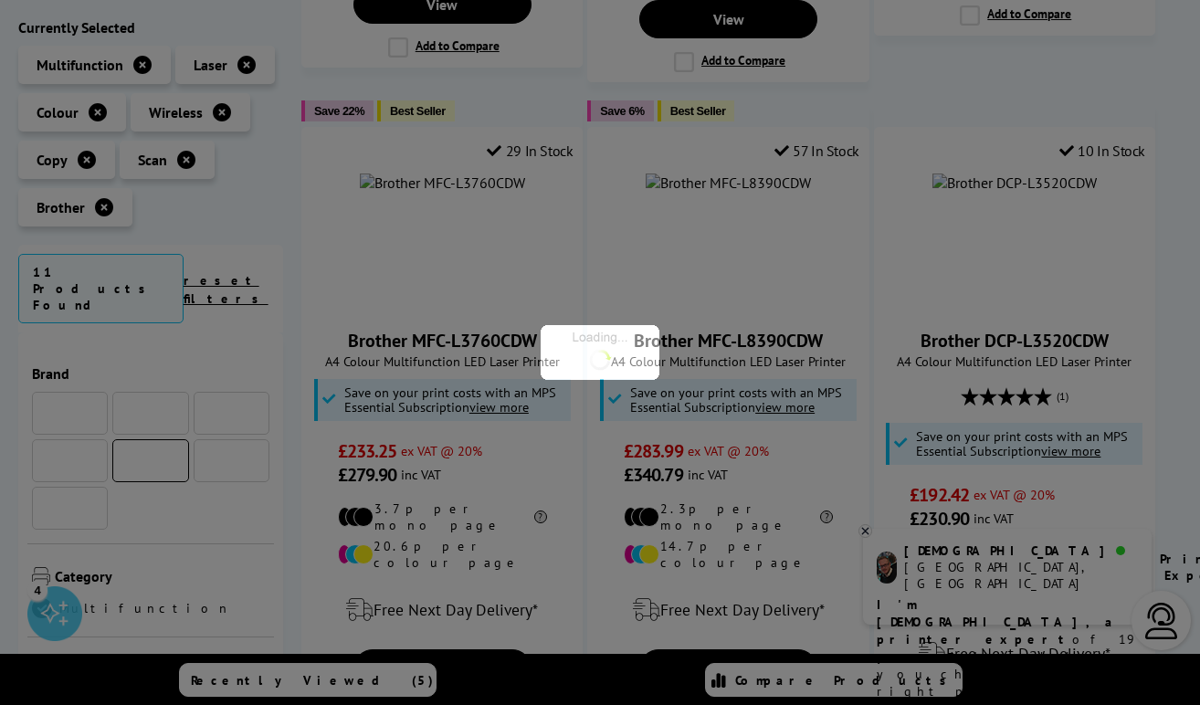
scroll to position [365, 0]
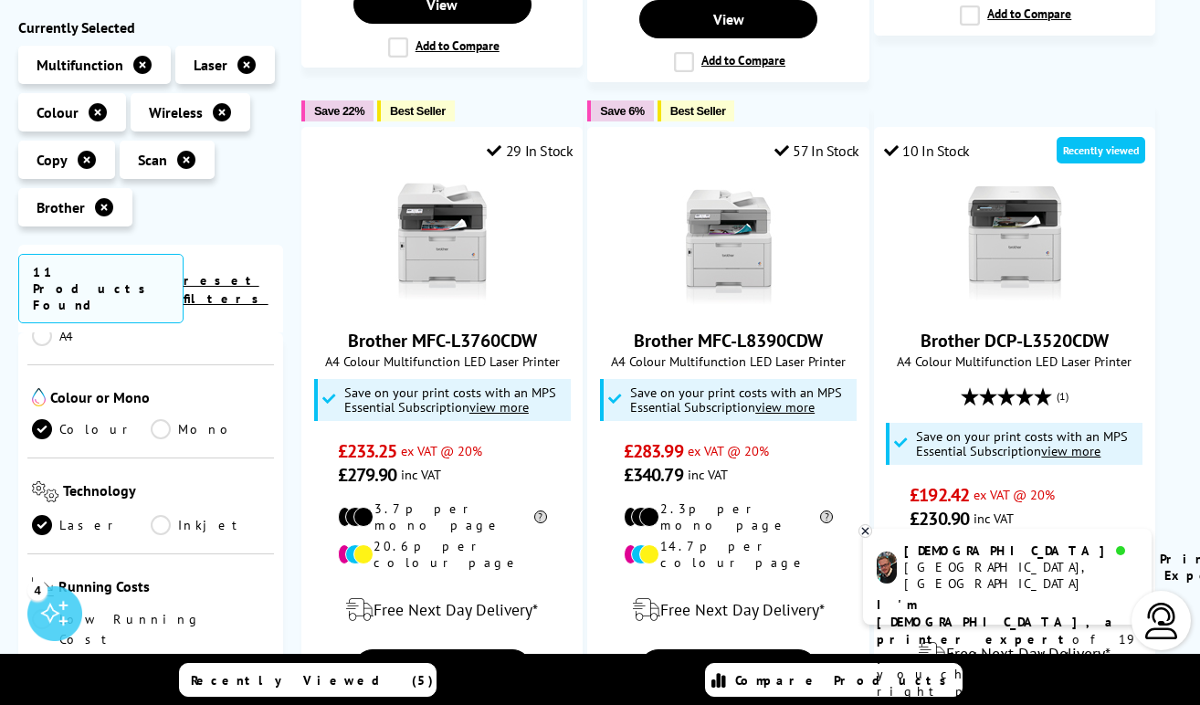
click at [163, 385] on div "Colour or Mono Colour Mono" at bounding box center [150, 411] width 247 height 93
click at [161, 419] on link "Mono" at bounding box center [210, 429] width 119 height 20
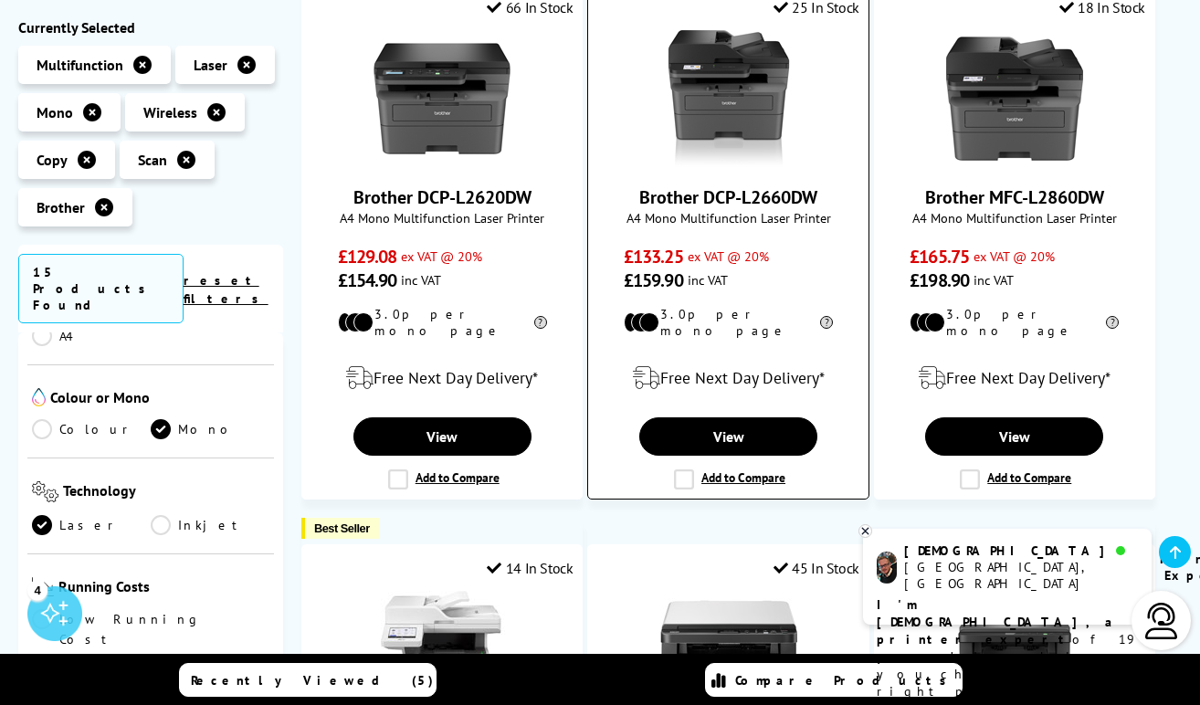
scroll to position [287, 0]
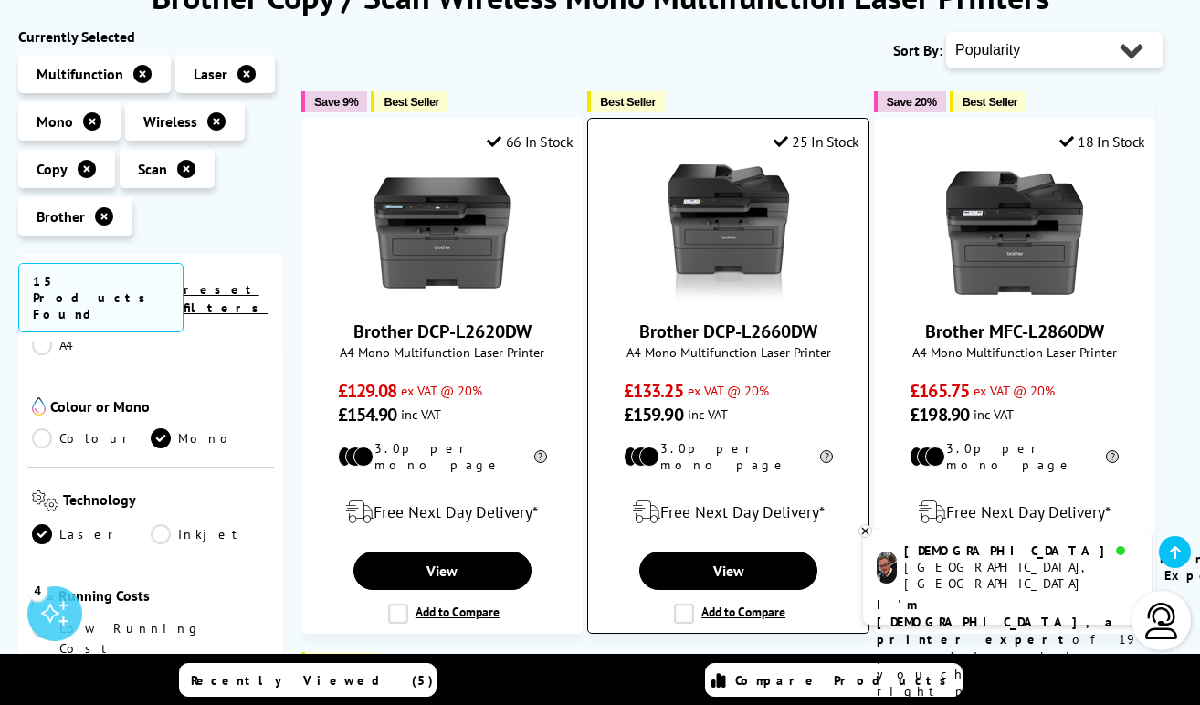
click at [741, 326] on link "Brother DCP-L2660DW" at bounding box center [728, 332] width 178 height 24
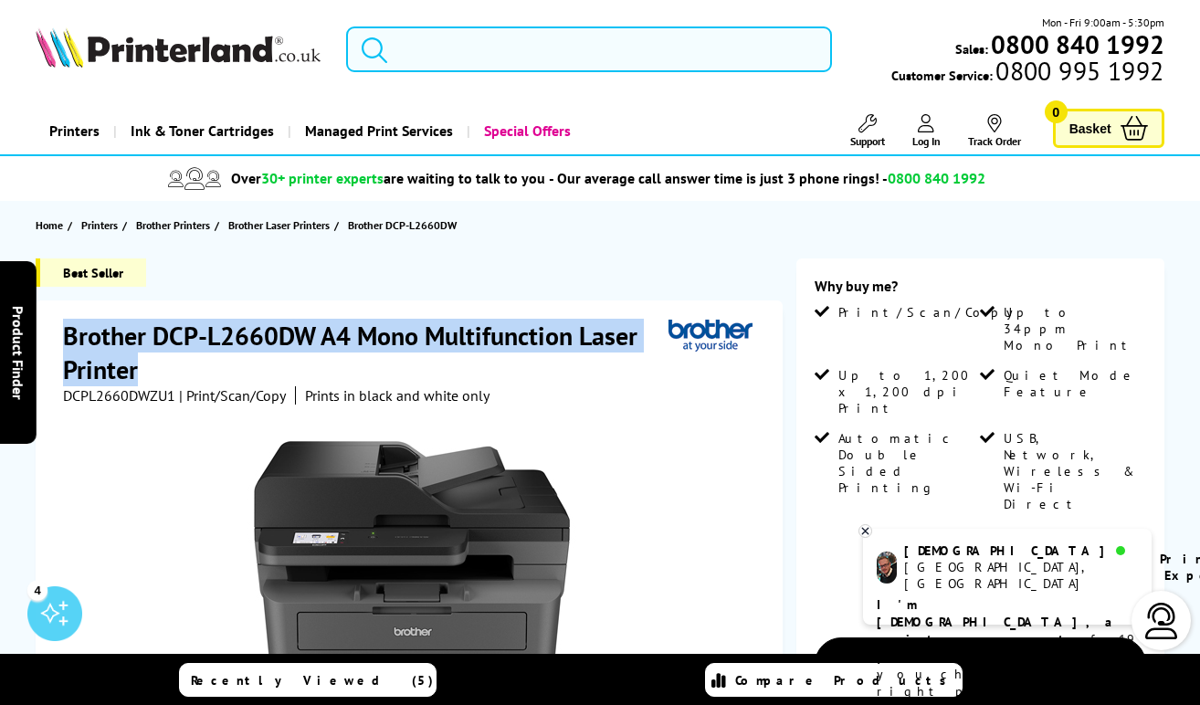
drag, startPoint x: 142, startPoint y: 373, endPoint x: 80, endPoint y: 328, distance: 76.5
click at [59, 322] on div "Brother DCP-L2660DW A4 Mono Multifunction Laser Printer DCPL2660DWZU1 | Print/S…" at bounding box center [409, 682] width 747 height 765
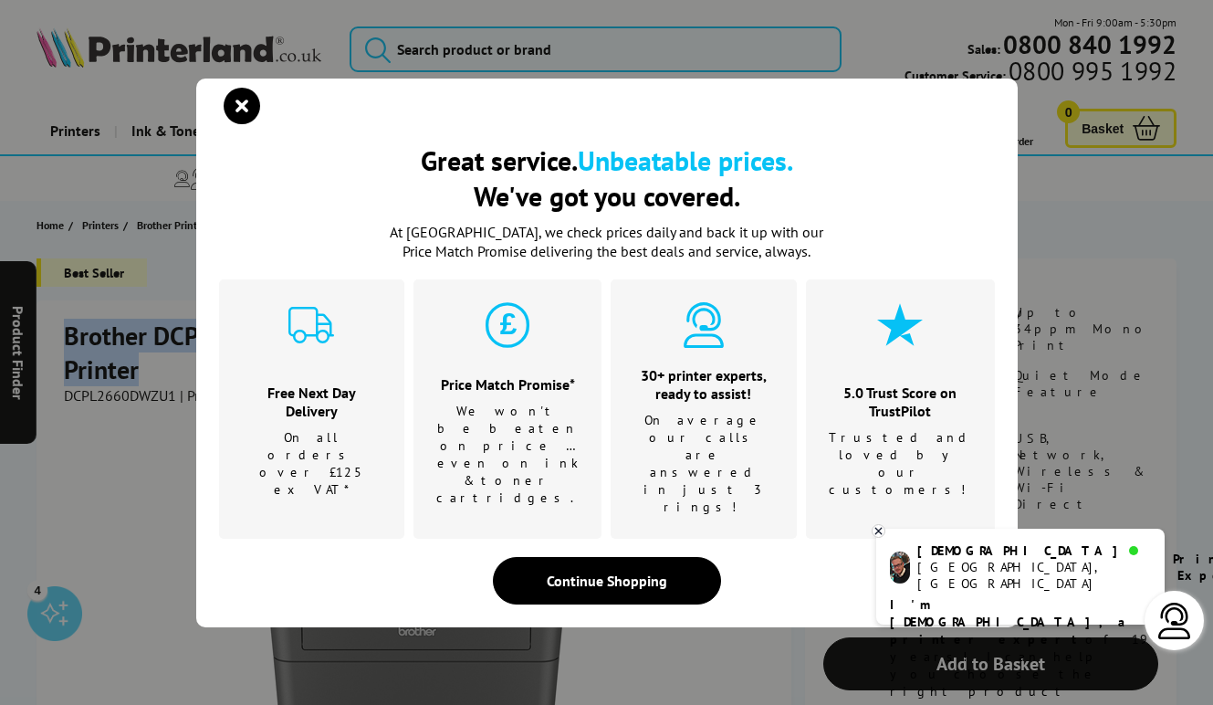
drag, startPoint x: 161, startPoint y: 340, endPoint x: 250, endPoint y: 149, distance: 210.8
click at [250, 124] on icon "close modal" at bounding box center [242, 106] width 37 height 37
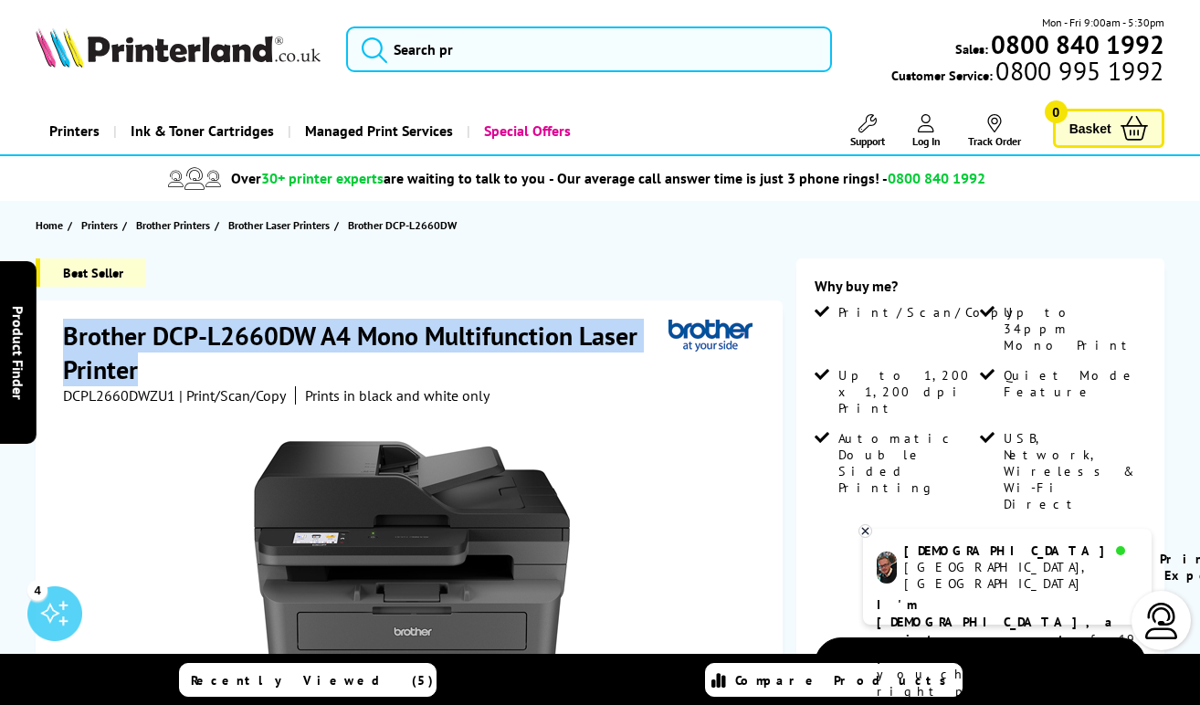
copy h1 "Brother DCP-L2660DW A4 Mono Multifunction Laser Printer"
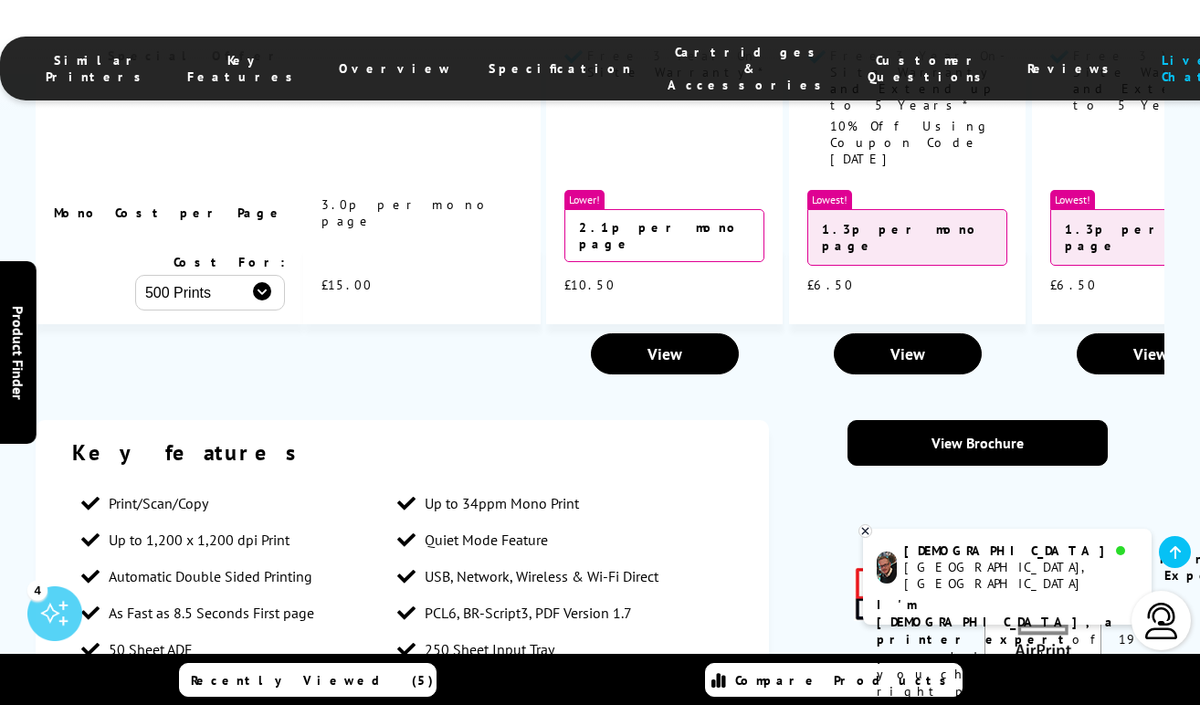
scroll to position [1917, 0]
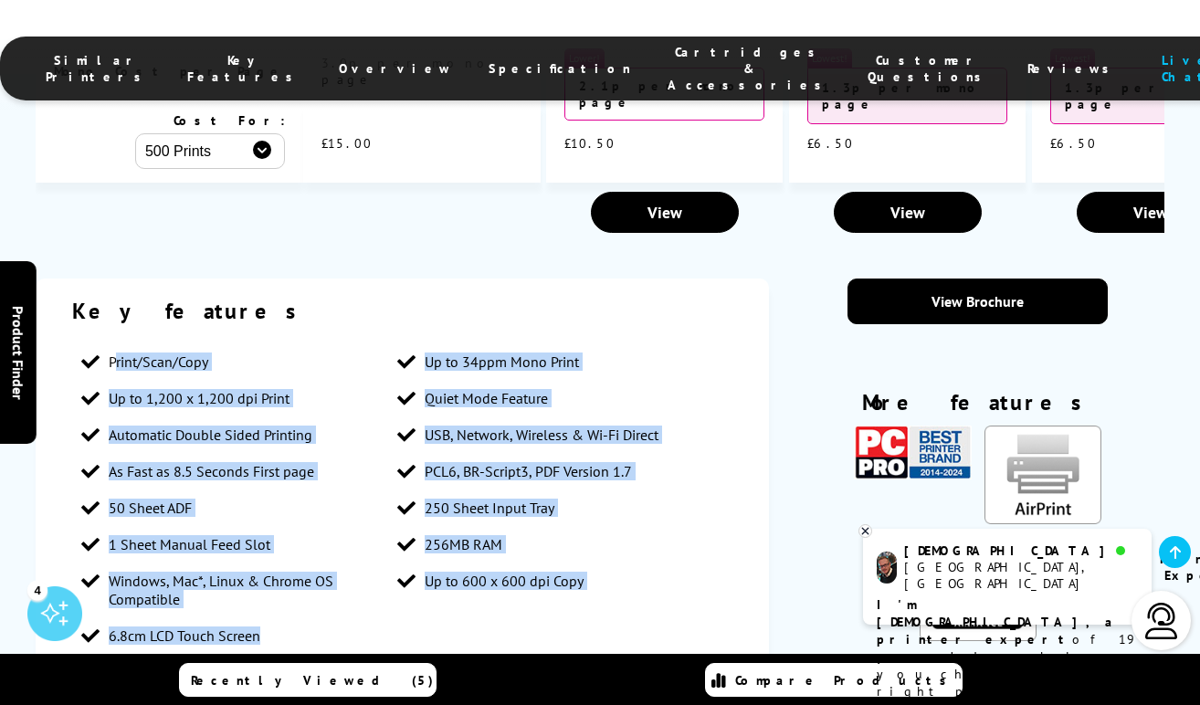
drag, startPoint x: 206, startPoint y: 464, endPoint x: 114, endPoint y: 225, distance: 256.4
click at [114, 343] on ul "Print/Scan/Copy Up to 34ppm Mono Print Up to 1,200 x 1,200 dpi Print Quiet Mode…" at bounding box center [402, 498] width 660 height 310
click at [295, 572] on span "Windows, Mac*, Linux & Chrome OS Compatible" at bounding box center [243, 590] width 269 height 37
drag, startPoint x: 200, startPoint y: 444, endPoint x: 111, endPoint y: 222, distance: 238.9
click at [111, 343] on ul "Print/Scan/Copy Up to 34ppm Mono Print Up to 1,200 x 1,200 dpi Print Quiet Mode…" at bounding box center [402, 498] width 660 height 310
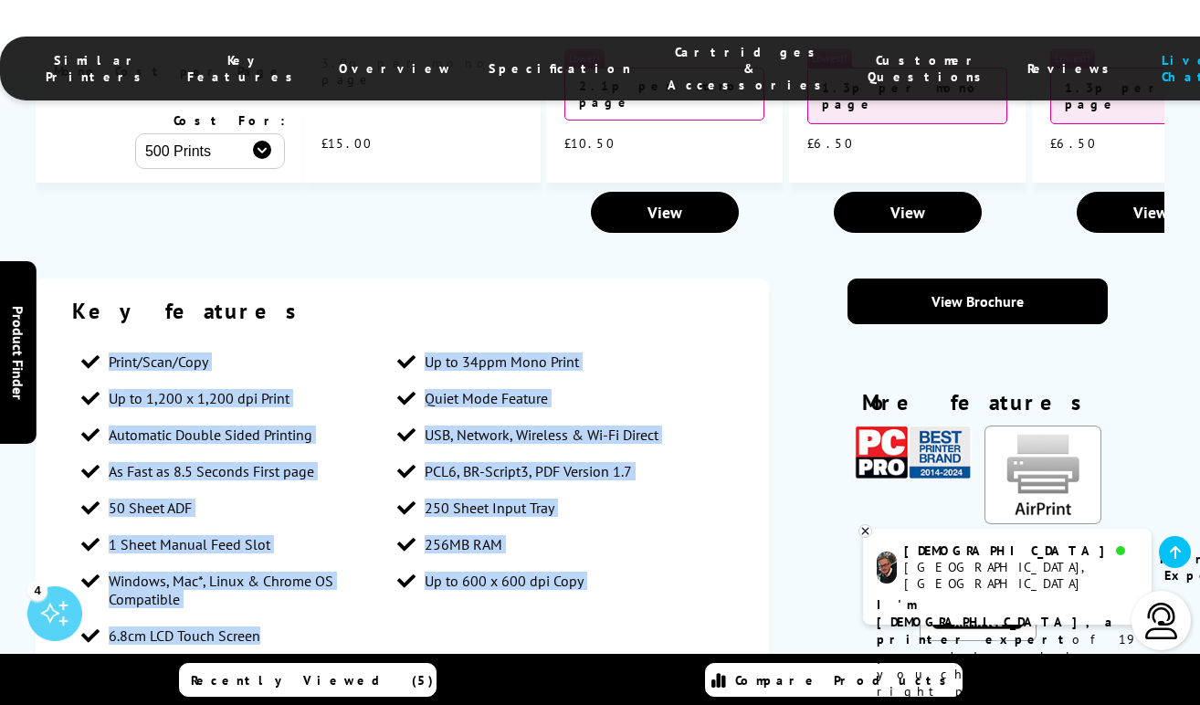
click at [326, 416] on li "Automatic Double Sided Printing" at bounding box center [229, 434] width 315 height 37
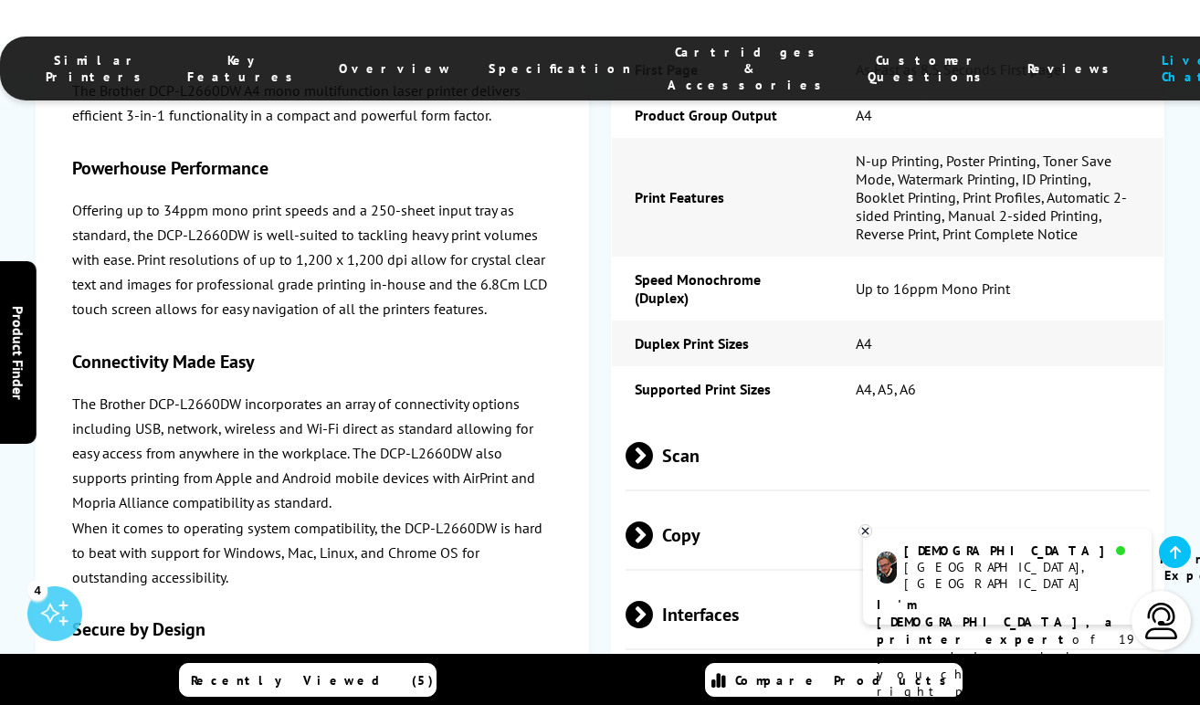
scroll to position [4200, 0]
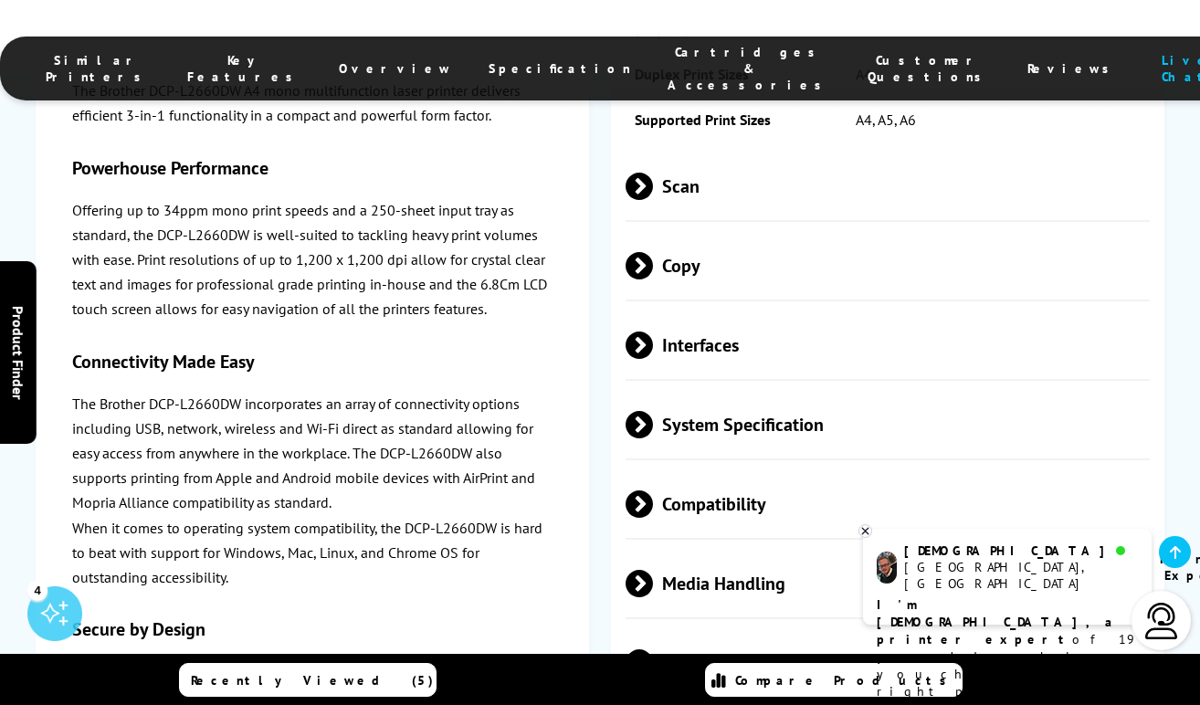
scroll to position [4474, 0]
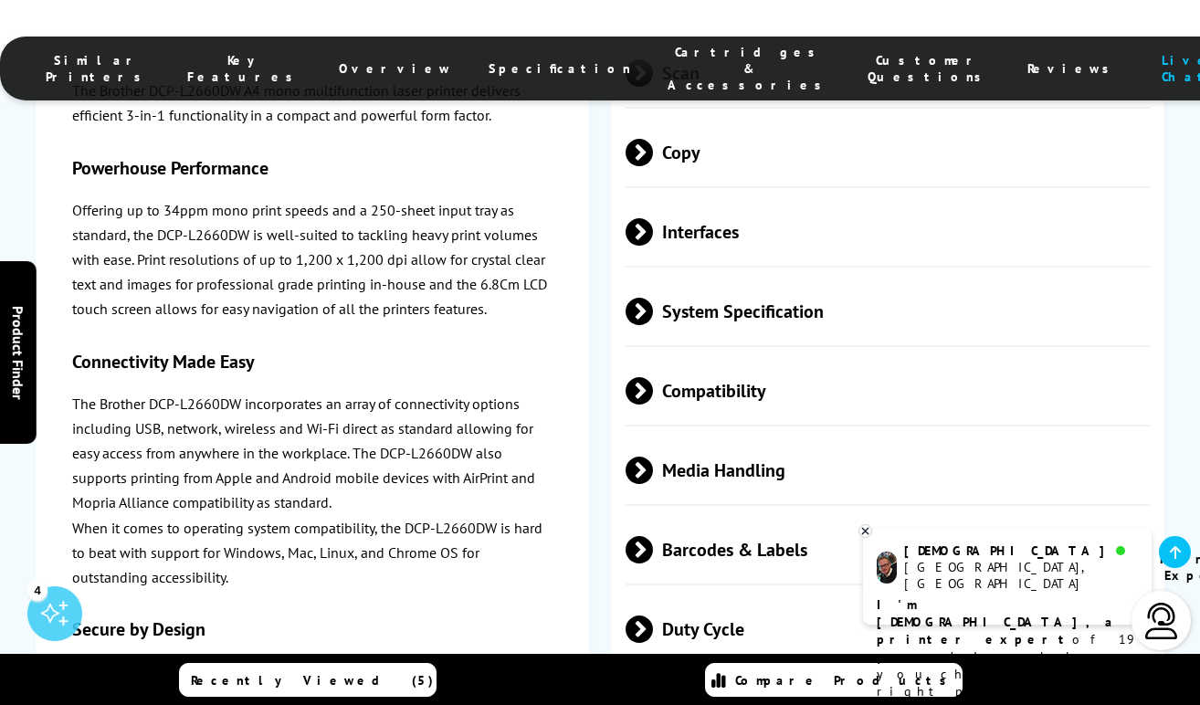
drag, startPoint x: 919, startPoint y: 396, endPoint x: 805, endPoint y: 374, distance: 115.3
copy tr "Dimensions 410mm (W) x 399mm (D) x 319mm (H) - 11.4kg"
